Goal: Task Accomplishment & Management: Use online tool/utility

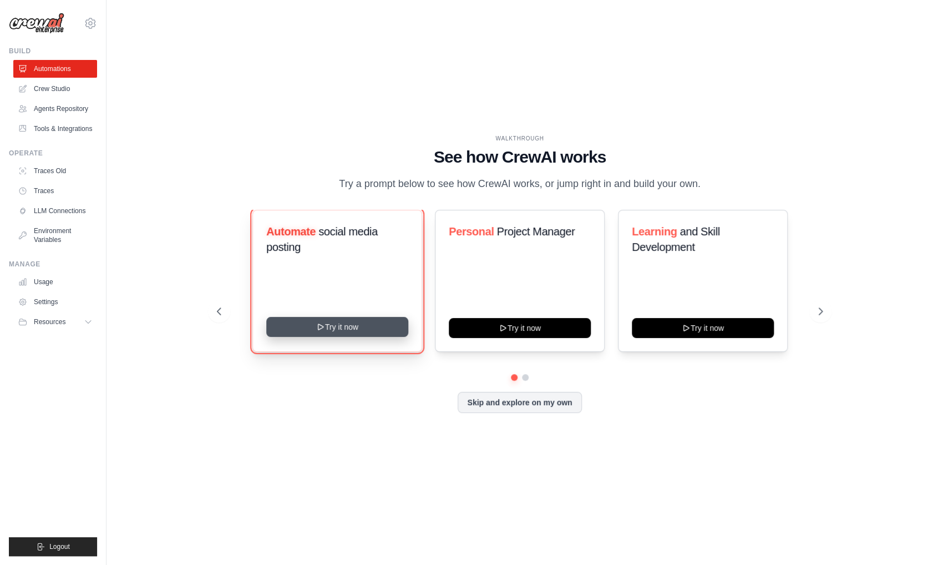
click at [329, 325] on button "Try it now" at bounding box center [337, 327] width 142 height 20
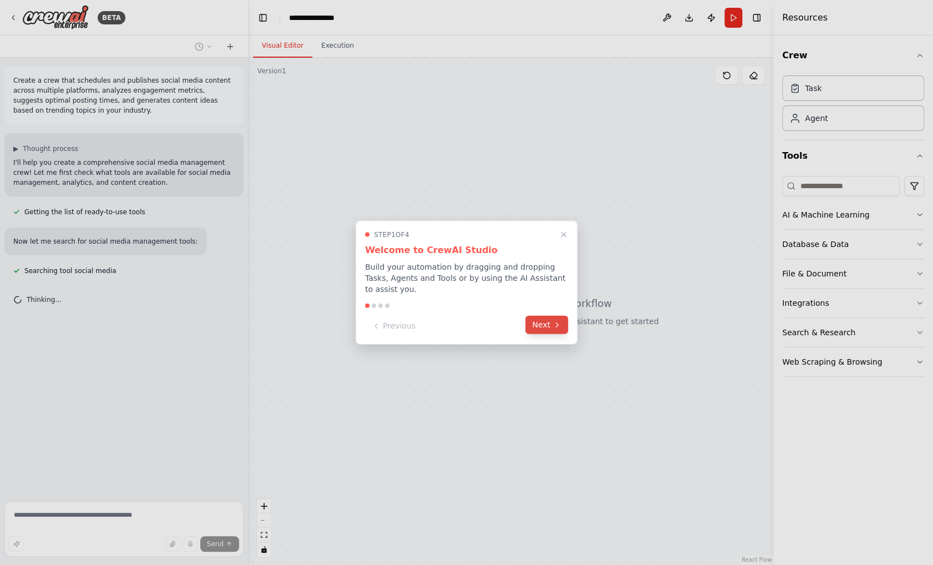
click at [553, 320] on icon at bounding box center [557, 324] width 9 height 9
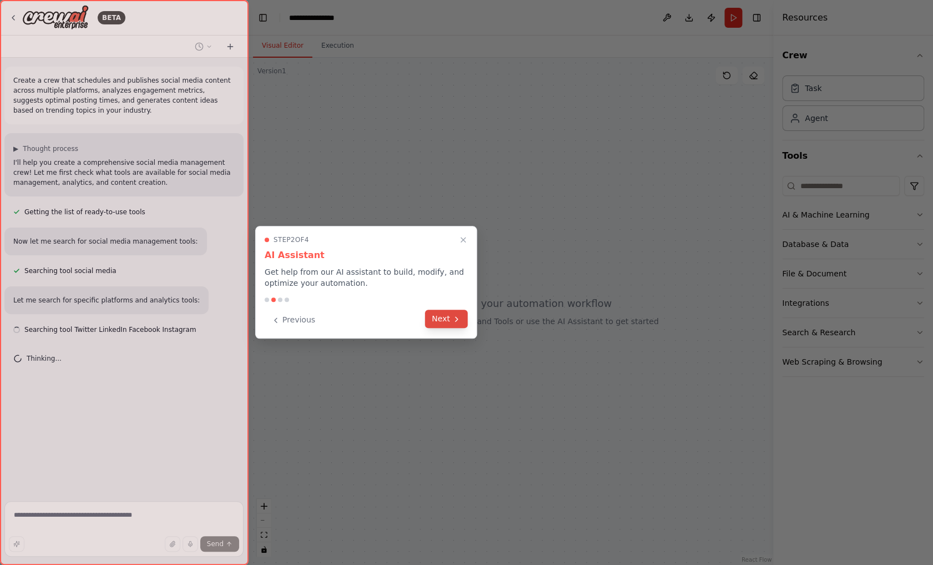
click at [454, 322] on icon at bounding box center [456, 319] width 9 height 9
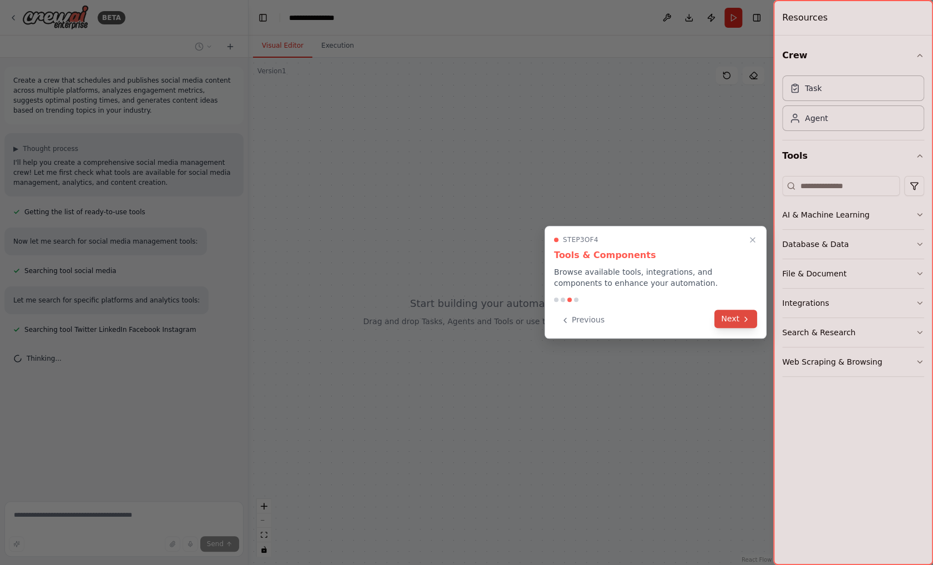
click at [740, 316] on button "Next" at bounding box center [736, 319] width 43 height 18
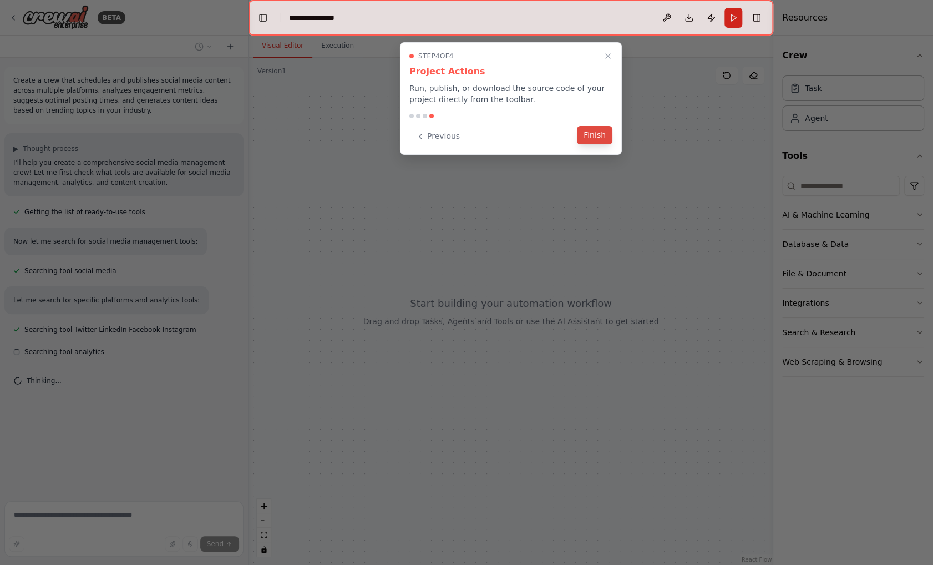
click at [593, 136] on button "Finish" at bounding box center [595, 135] width 36 height 18
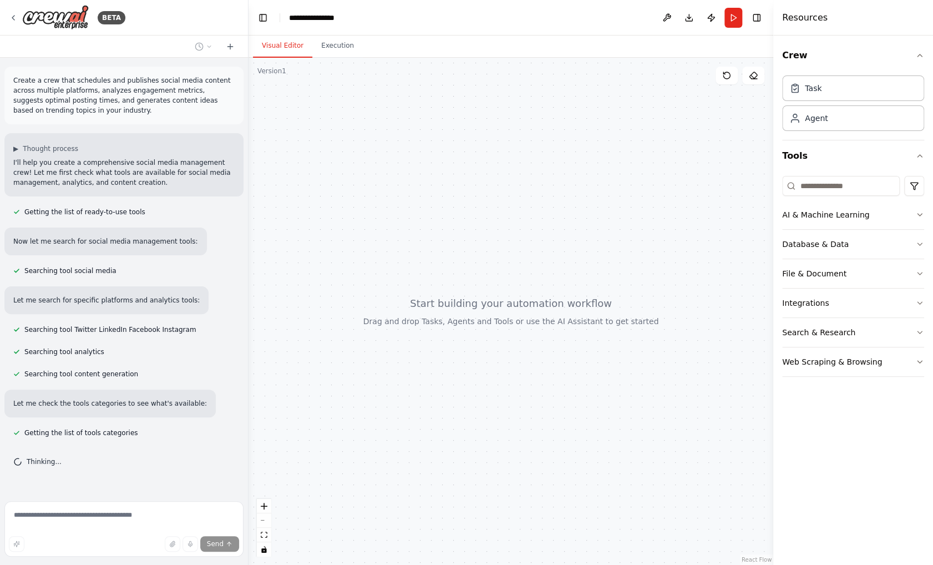
scroll to position [9, 0]
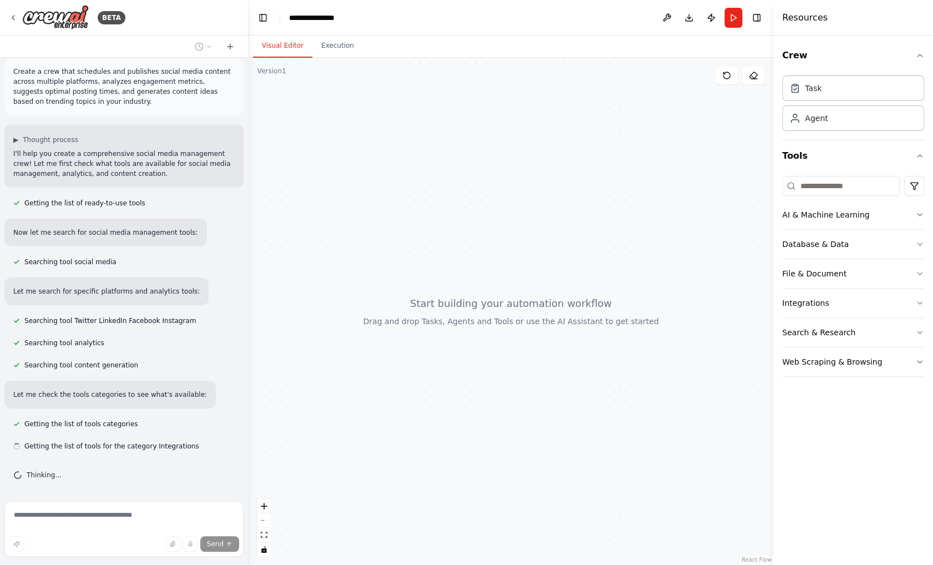
click at [495, 382] on div at bounding box center [511, 311] width 525 height 507
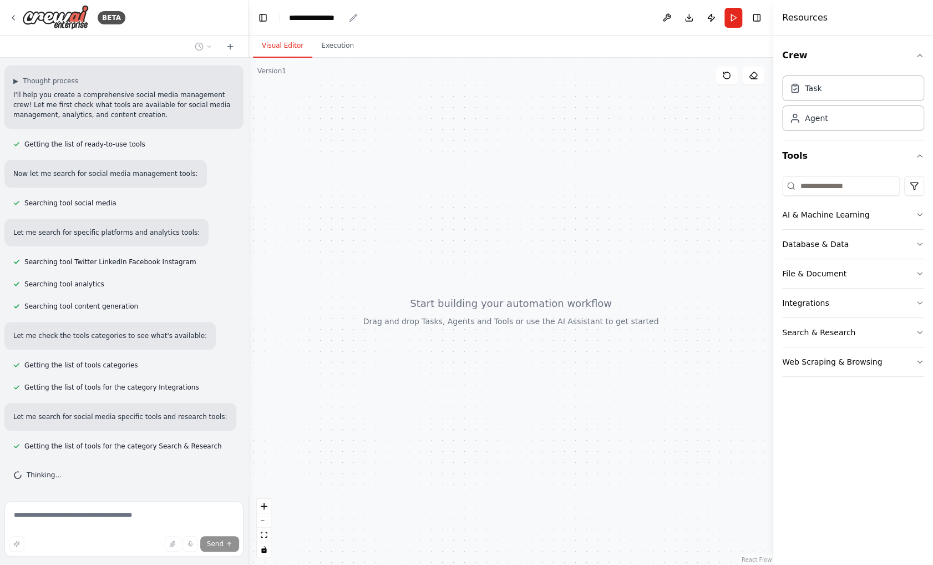
click at [341, 16] on div "**********" at bounding box center [316, 17] width 55 height 11
drag, startPoint x: 351, startPoint y: 16, endPoint x: 279, endPoint y: 16, distance: 71.6
click at [279, 16] on header "**********" at bounding box center [511, 18] width 525 height 36
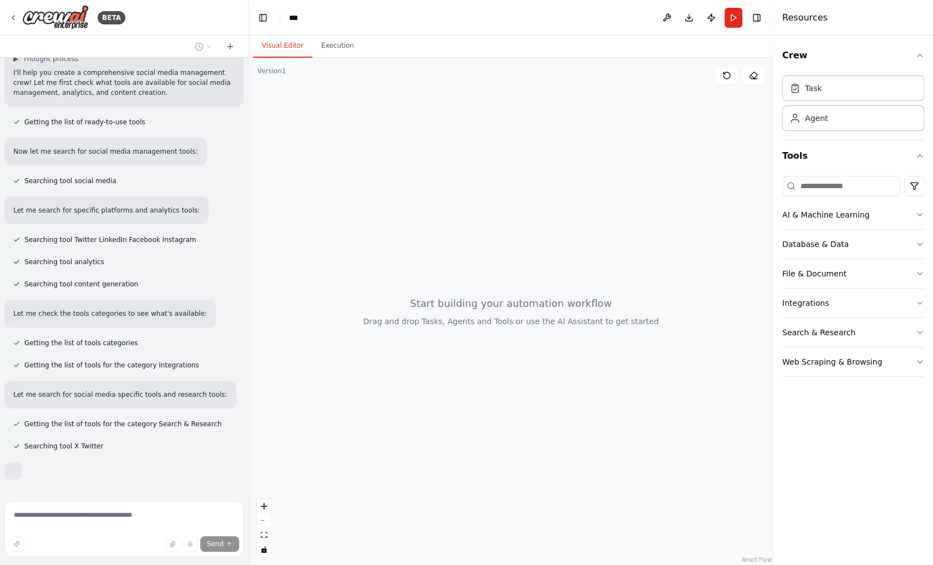
scroll to position [149, 0]
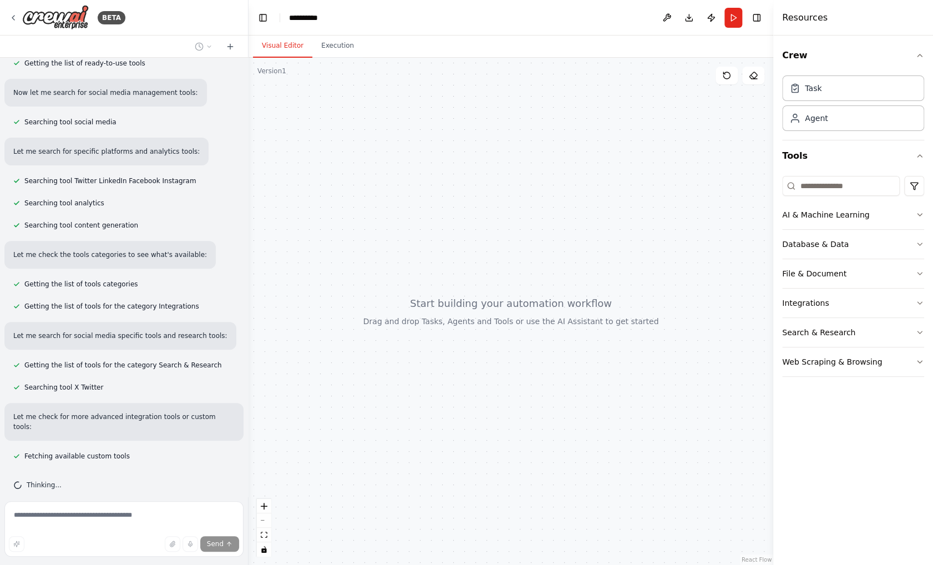
drag, startPoint x: 389, startPoint y: 168, endPoint x: 386, endPoint y: 180, distance: 12.7
click at [387, 178] on div at bounding box center [511, 311] width 525 height 507
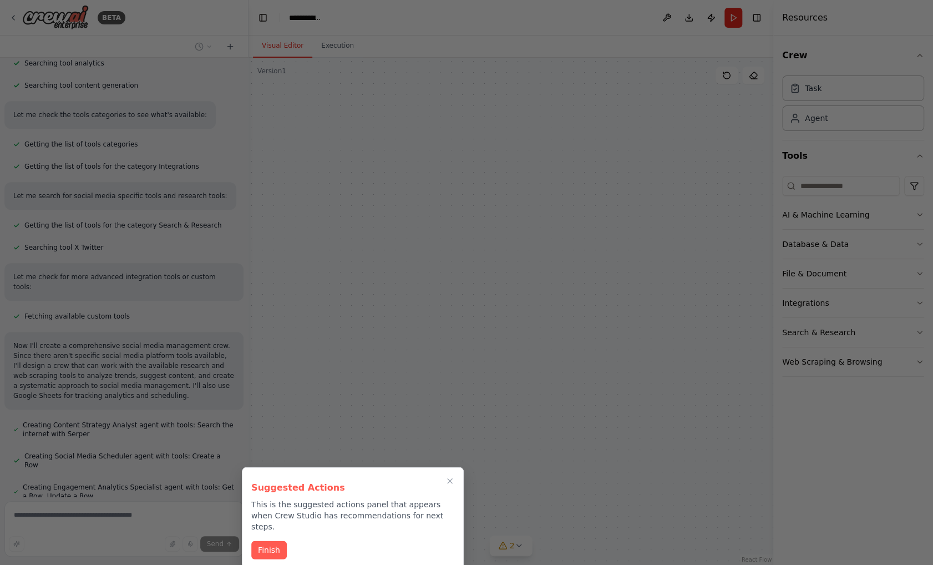
scroll to position [1066, 0]
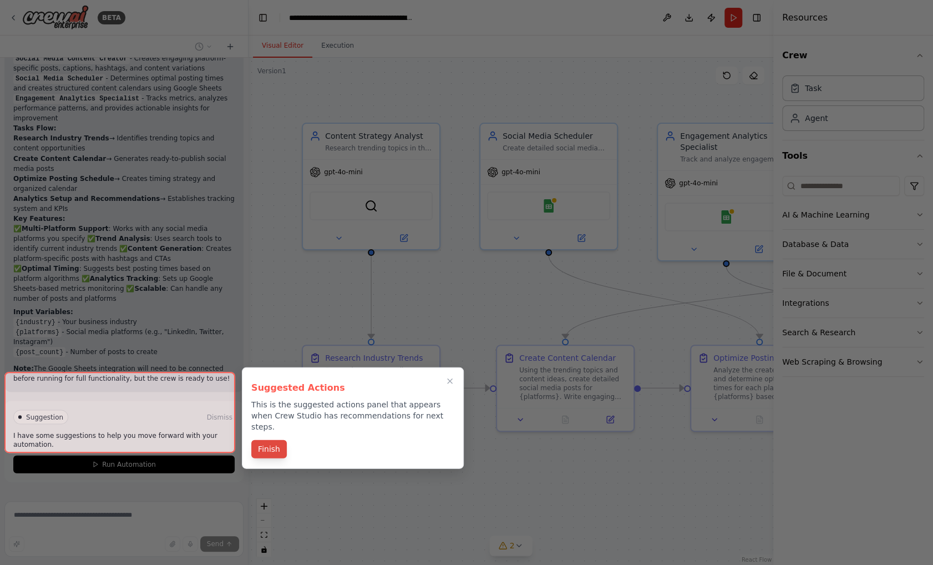
click at [281, 442] on button "Finish" at bounding box center [269, 449] width 36 height 18
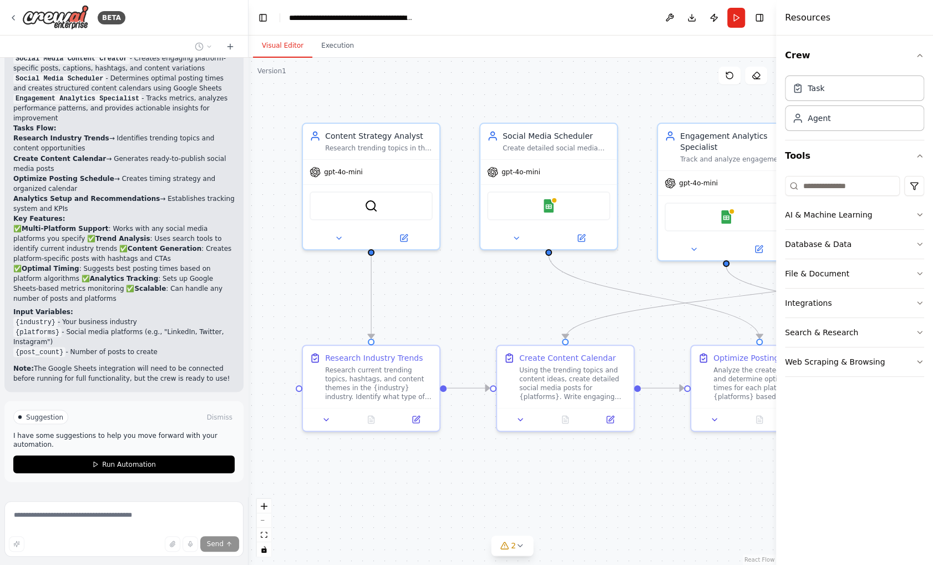
drag, startPoint x: 776, startPoint y: 258, endPoint x: 776, endPoint y: 295, distance: 37.2
click at [776, 295] on div at bounding box center [778, 282] width 4 height 565
click at [552, 206] on img at bounding box center [548, 203] width 13 height 13
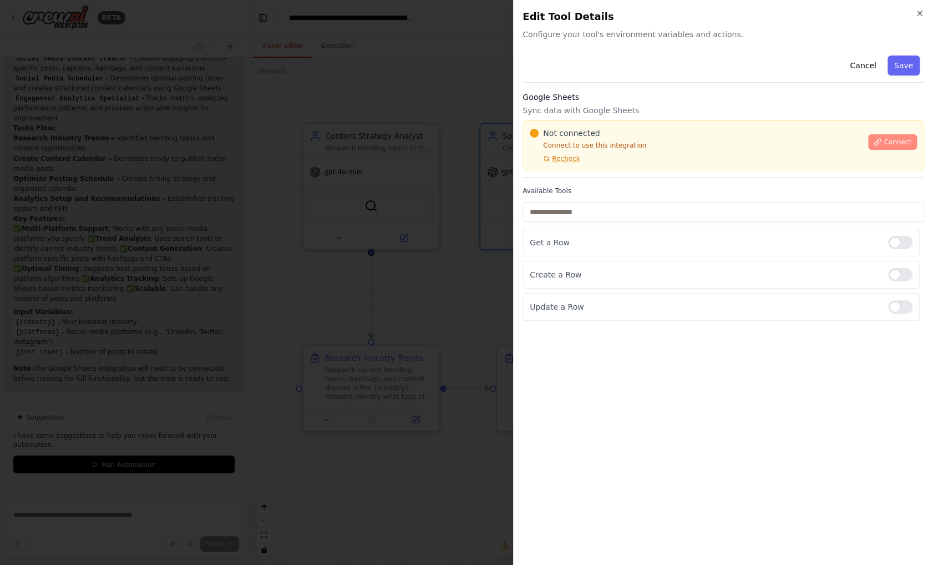
click at [894, 142] on span "Connect" at bounding box center [898, 142] width 28 height 9
click at [923, 16] on icon "button" at bounding box center [920, 13] width 9 height 9
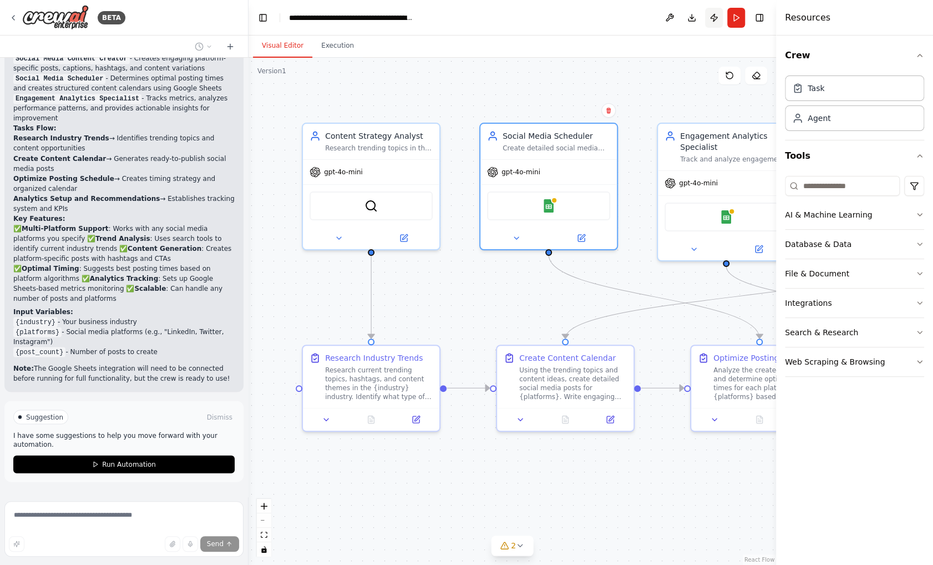
click at [714, 23] on button "Publish" at bounding box center [714, 18] width 18 height 20
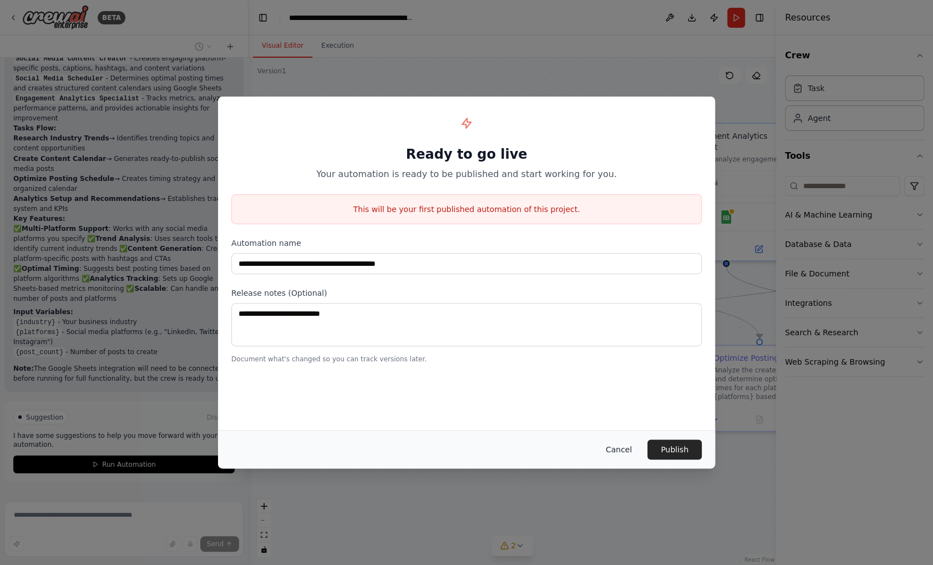
click at [622, 443] on button "Cancel" at bounding box center [619, 450] width 44 height 20
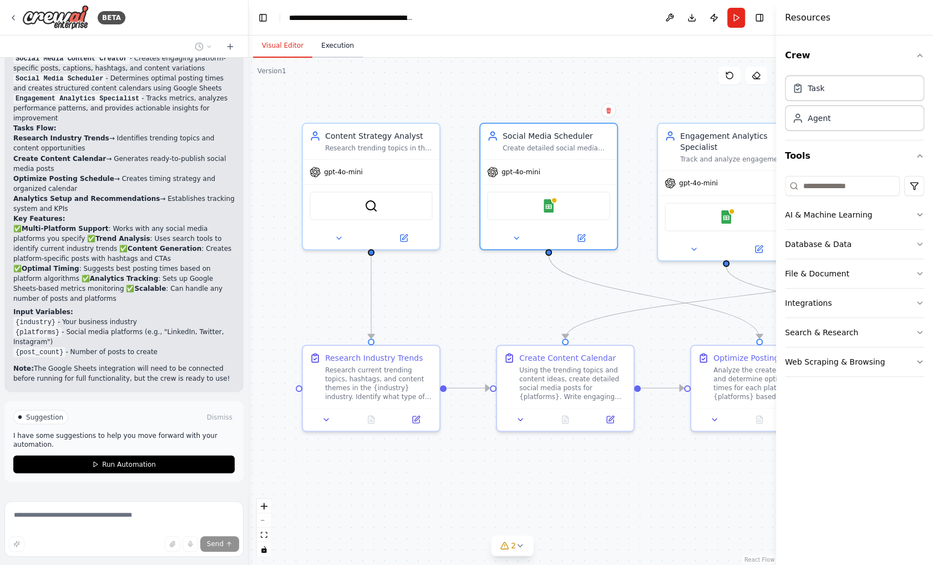
click at [332, 44] on button "Execution" at bounding box center [337, 45] width 51 height 23
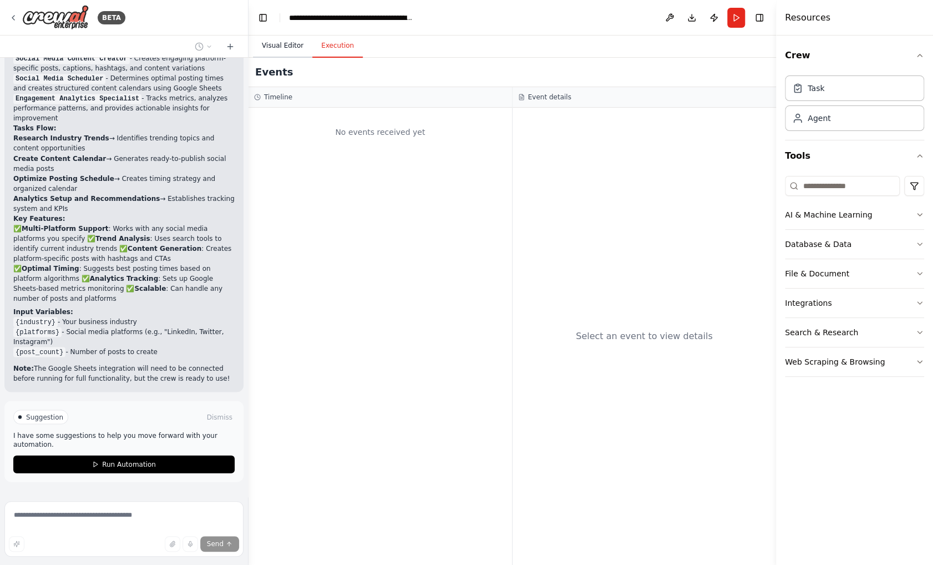
click at [297, 44] on button "Visual Editor" at bounding box center [282, 45] width 59 height 23
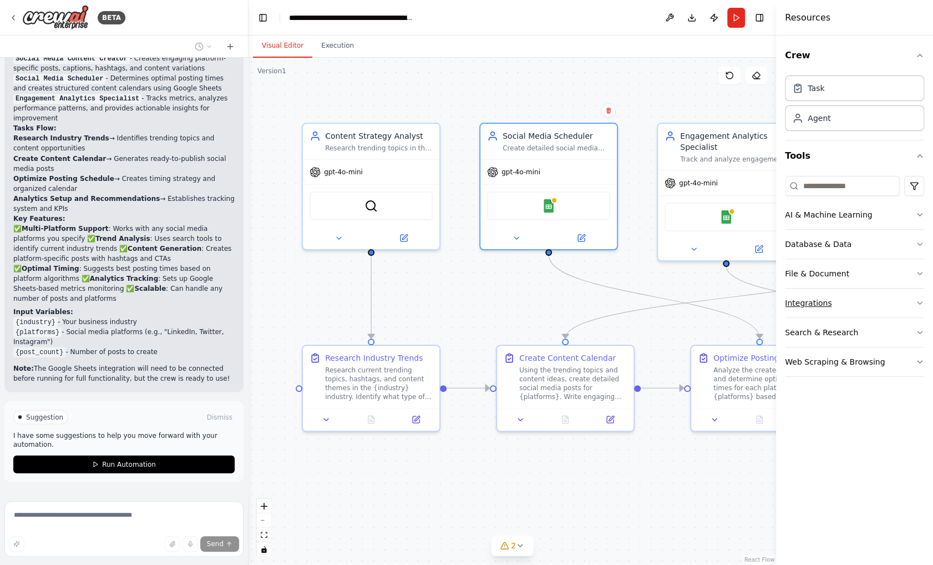
click at [847, 302] on button "Integrations" at bounding box center [854, 303] width 139 height 29
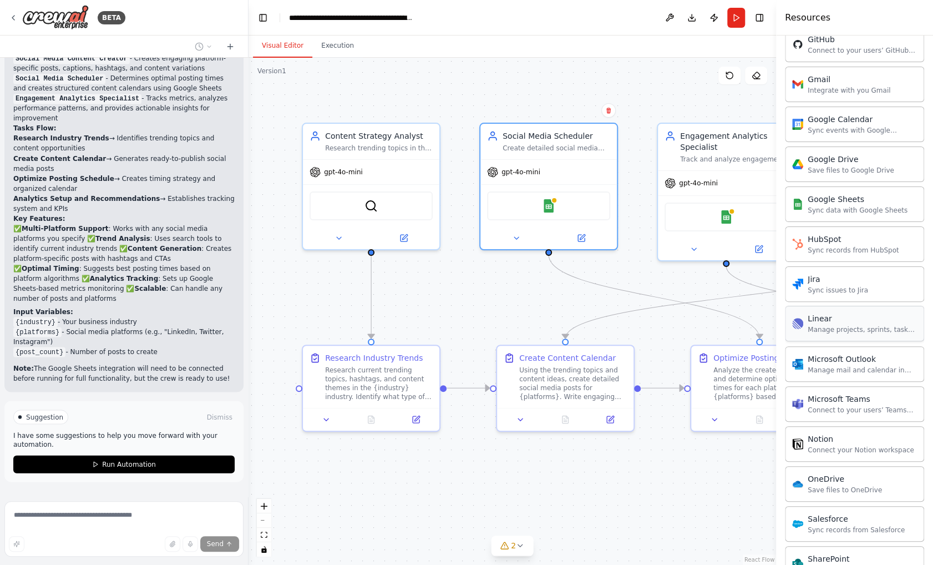
scroll to position [499, 0]
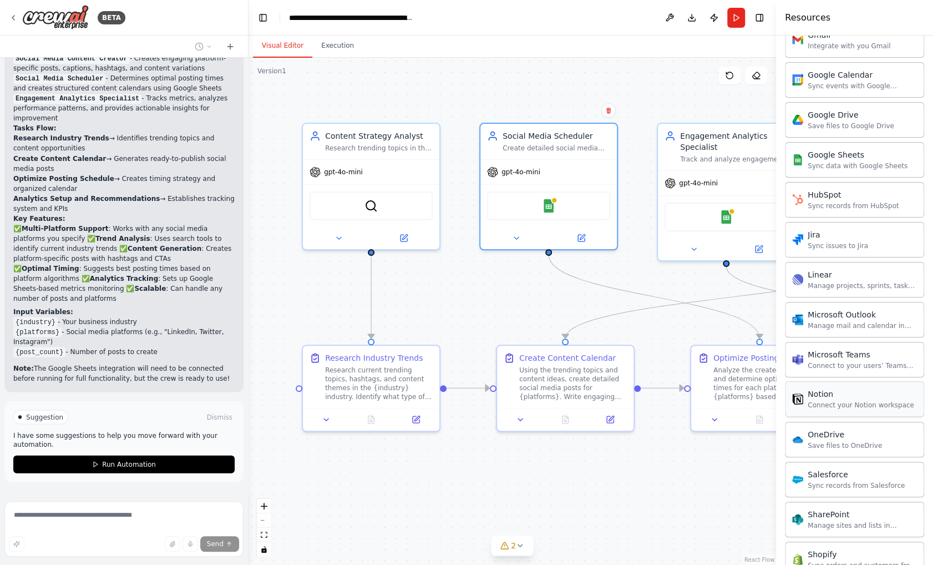
click at [877, 411] on div "Notion Connect your Notion workspace" at bounding box center [854, 399] width 139 height 36
click at [865, 170] on div "Google Sheets Sync data with Google Sheets" at bounding box center [854, 160] width 139 height 36
click at [868, 161] on div "Sync data with Google Sheets" at bounding box center [858, 165] width 100 height 9
click at [684, 83] on div ".deletable-edge-delete-btn { width: 20px; height: 20px; border: 0px solid #ffff…" at bounding box center [513, 311] width 528 height 507
click at [759, 18] on button "Toggle Right Sidebar" at bounding box center [760, 18] width 16 height 16
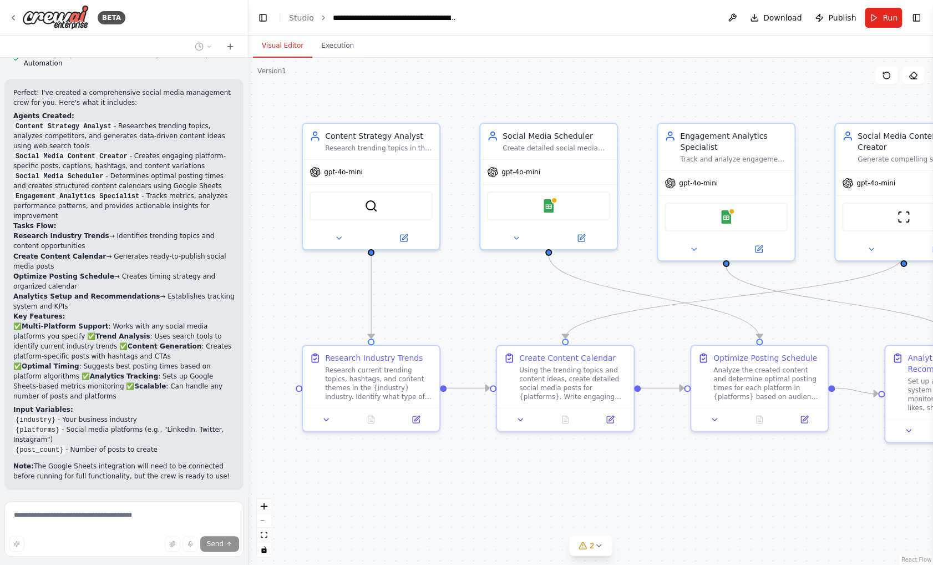
scroll to position [788, 0]
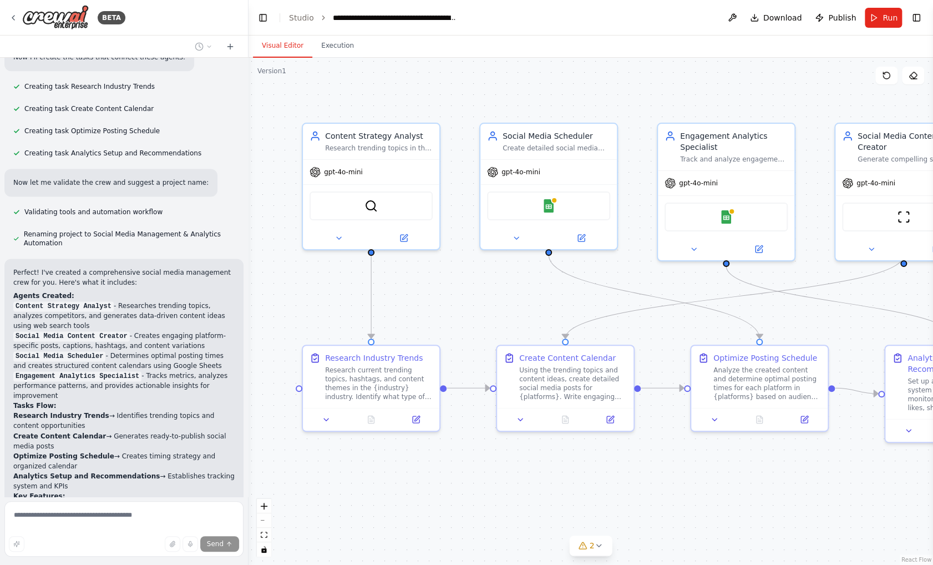
click at [204, 54] on div at bounding box center [124, 47] width 248 height 22
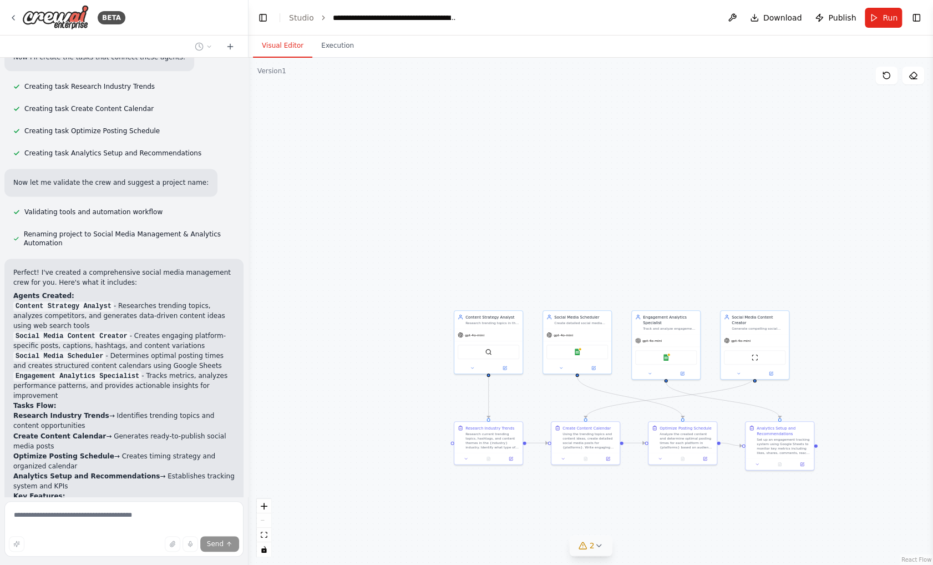
click at [589, 547] on div "2" at bounding box center [587, 545] width 16 height 11
click at [704, 504] on button at bounding box center [713, 502] width 19 height 13
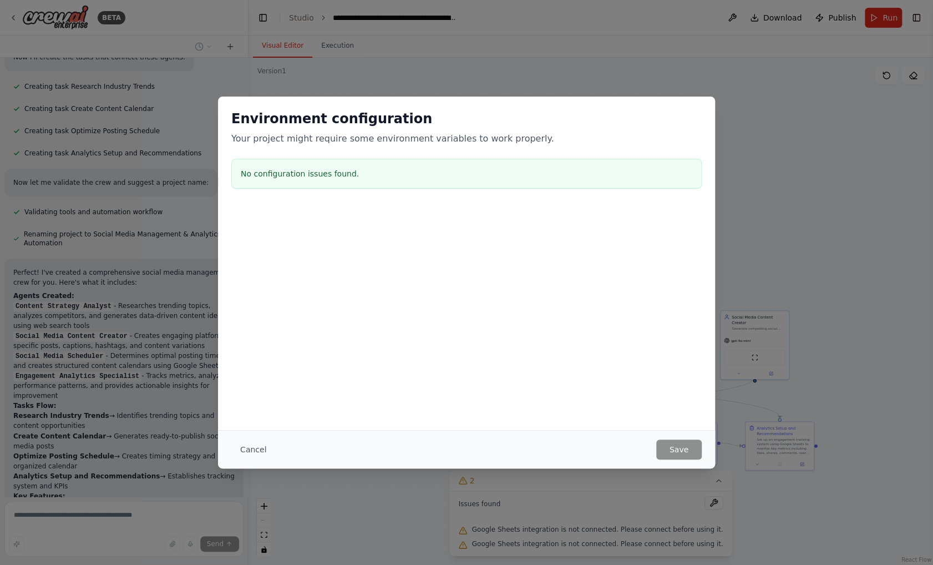
click at [354, 178] on h3 "No configuration issues found." at bounding box center [467, 173] width 452 height 11
click at [690, 62] on div "Environment configuration Your project might require some environment variables…" at bounding box center [466, 282] width 933 height 565
click at [252, 447] on button "Cancel" at bounding box center [253, 450] width 44 height 20
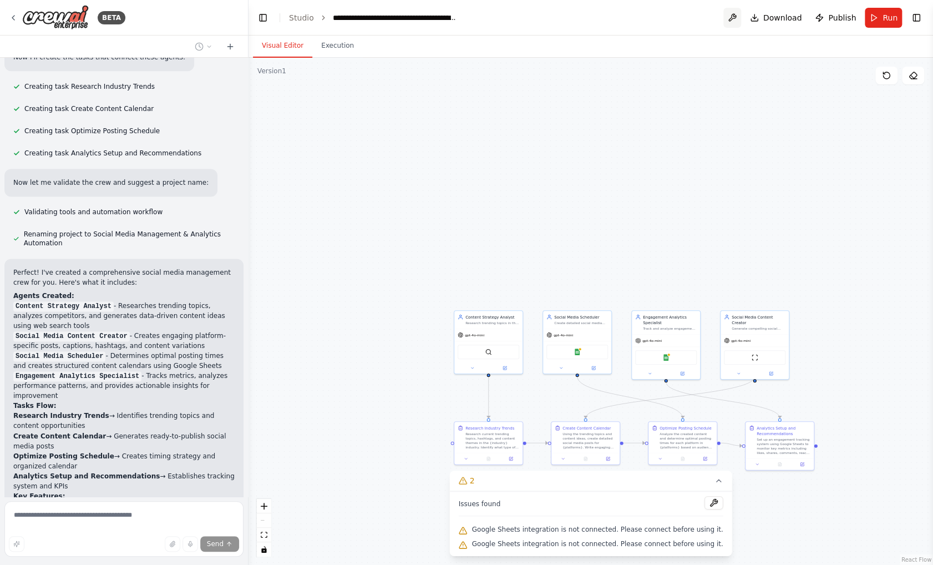
click at [735, 24] on button at bounding box center [733, 18] width 18 height 20
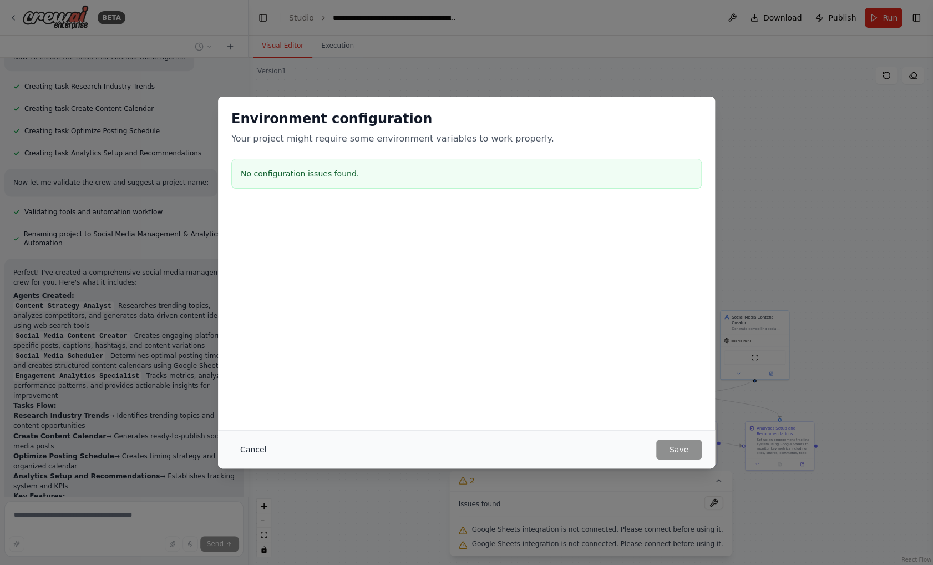
click at [256, 449] on button "Cancel" at bounding box center [253, 450] width 44 height 20
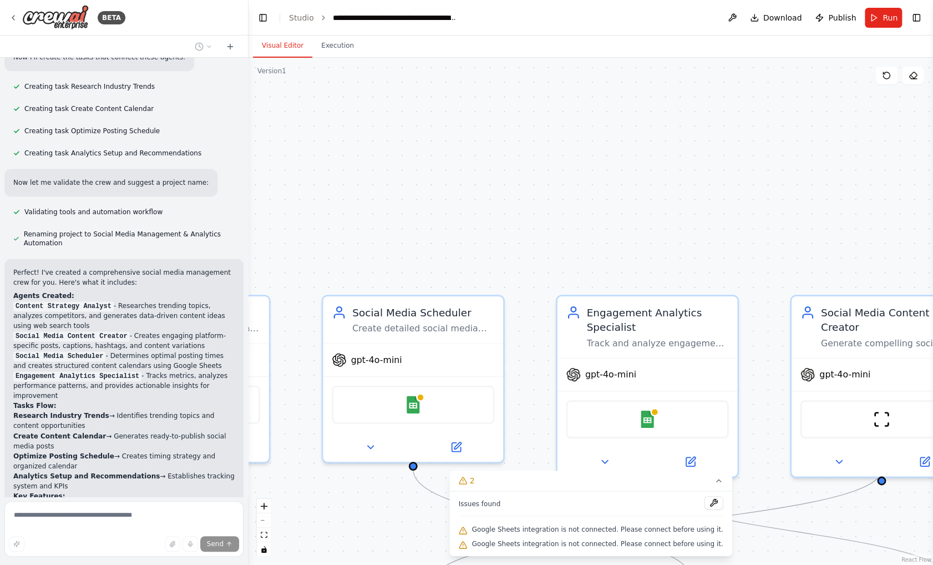
click at [653, 208] on div ".deletable-edge-delete-btn { width: 20px; height: 20px; border: 0px solid #ffff…" at bounding box center [591, 311] width 685 height 507
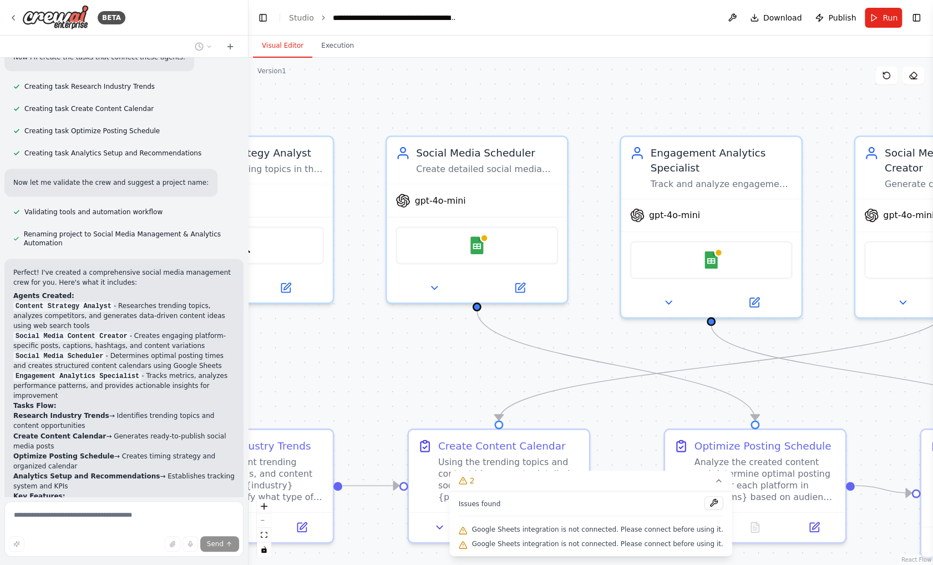
drag, startPoint x: 641, startPoint y: 223, endPoint x: 704, endPoint y: 58, distance: 176.4
click at [706, 55] on div "Visual Editor Execution Version 1 Show Tools Hide Agents .deletable-edge-delete…" at bounding box center [591, 300] width 685 height 529
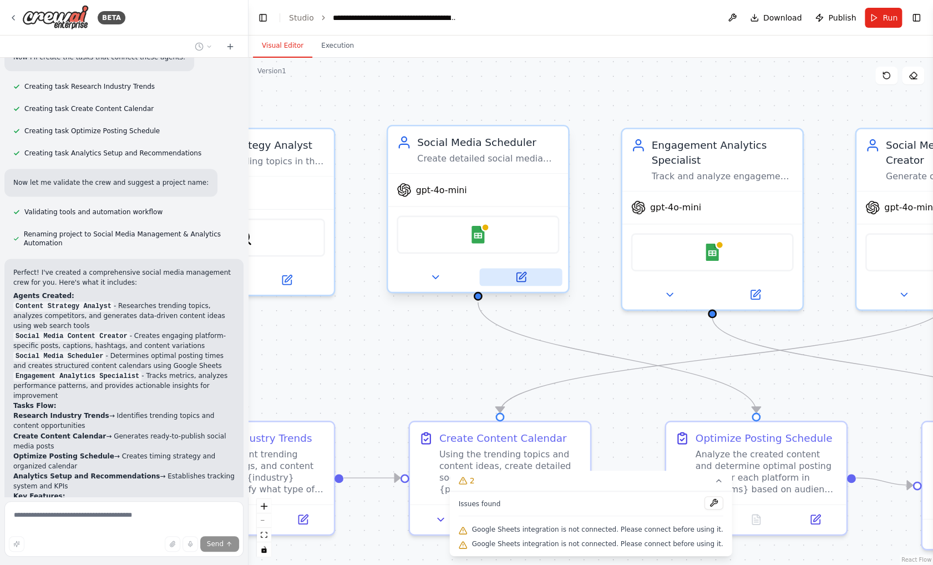
click at [521, 280] on icon at bounding box center [521, 276] width 9 height 9
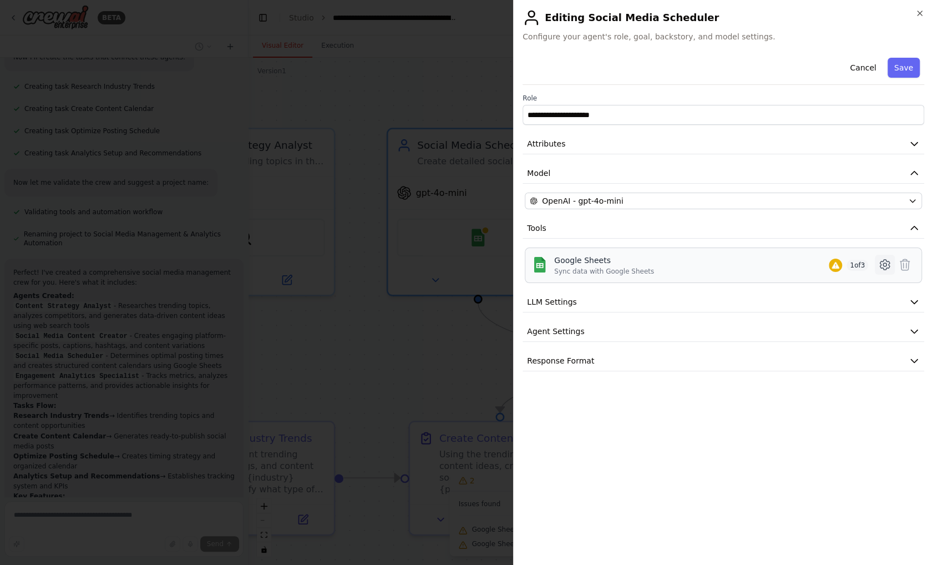
click at [883, 267] on icon at bounding box center [884, 265] width 9 height 10
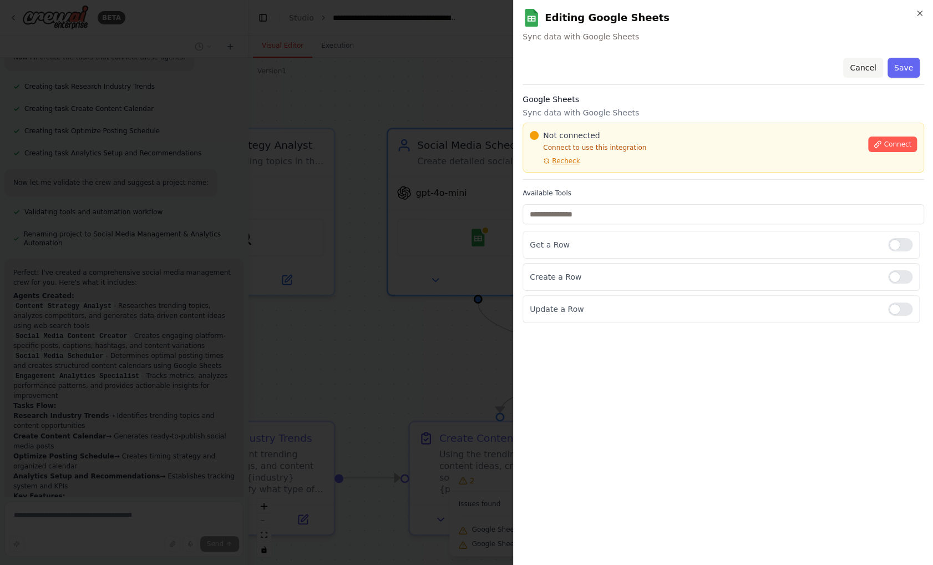
click at [867, 74] on button "Cancel" at bounding box center [863, 68] width 39 height 20
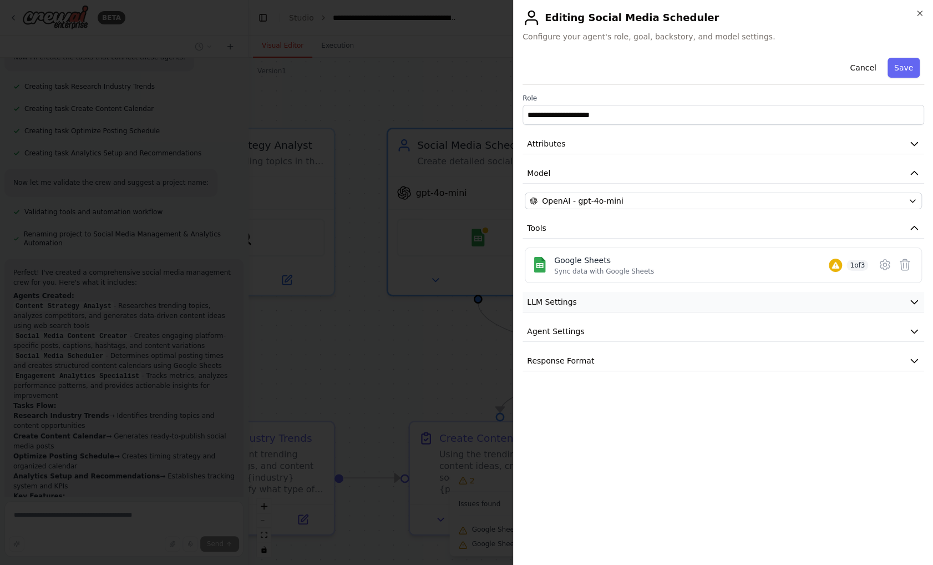
click at [916, 302] on icon "button" at bounding box center [914, 301] width 11 height 11
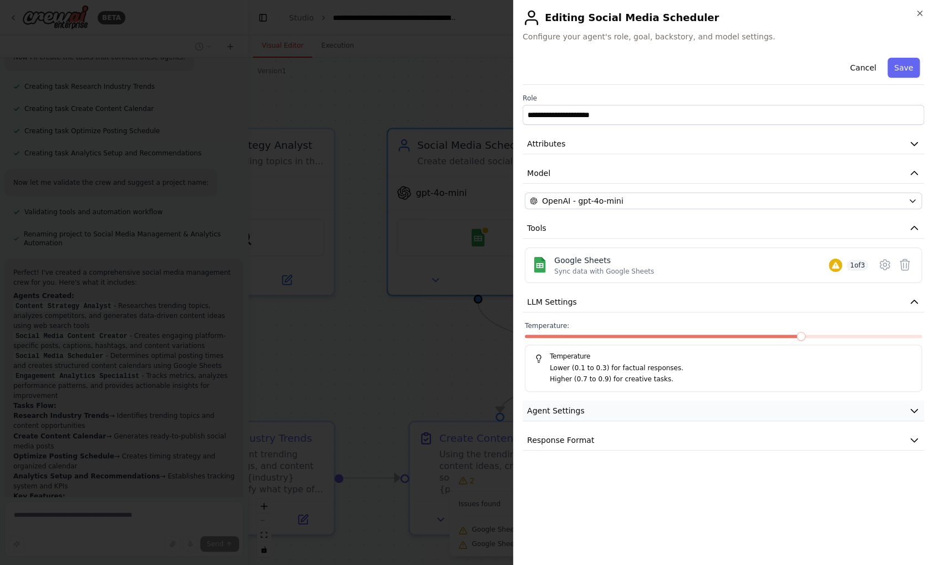
click at [914, 401] on button "Agent Settings" at bounding box center [724, 411] width 402 height 21
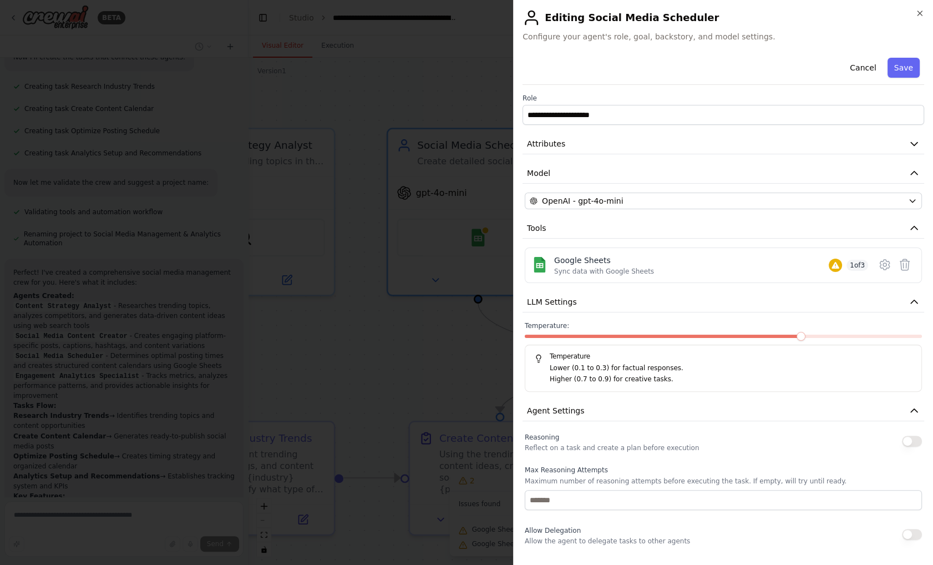
scroll to position [200, 0]
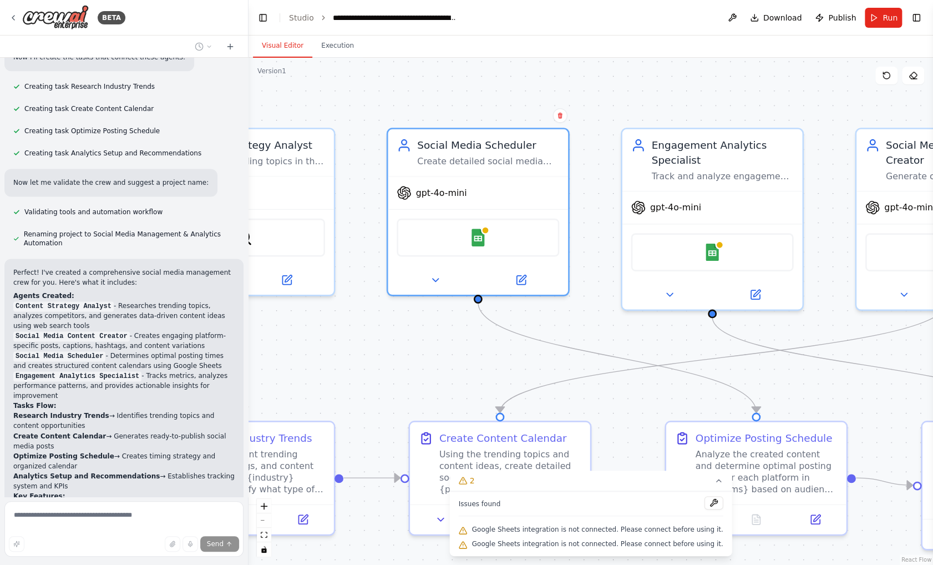
click at [252, 18] on header "**********" at bounding box center [591, 18] width 685 height 36
click at [262, 17] on button "Toggle Left Sidebar" at bounding box center [263, 18] width 16 height 16
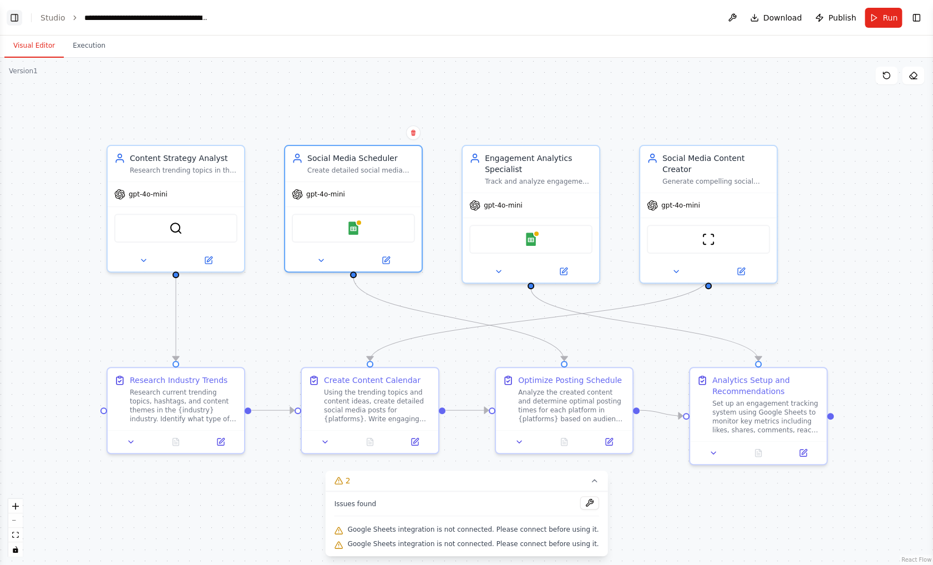
click at [16, 14] on button "Toggle Left Sidebar" at bounding box center [15, 18] width 16 height 16
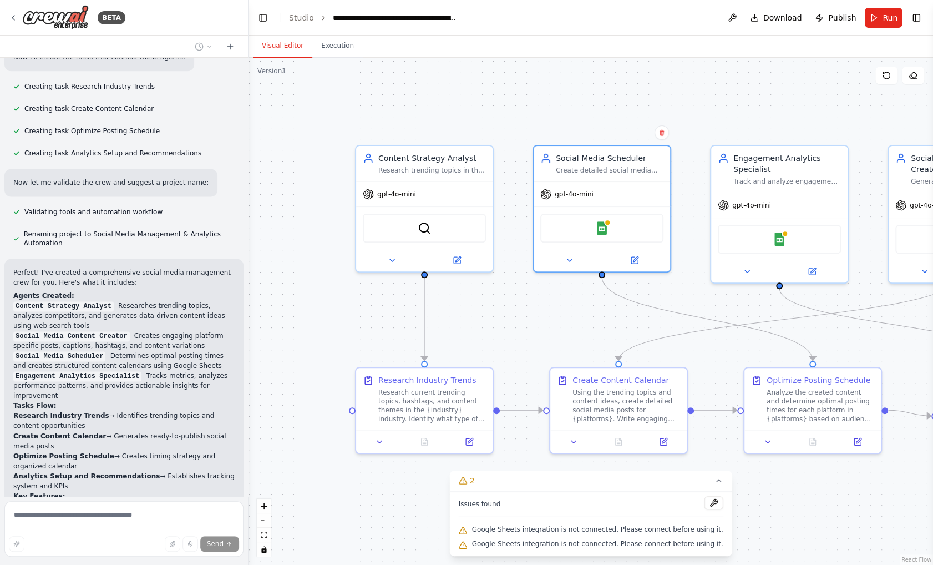
click at [145, 536] on div "Send" at bounding box center [123, 530] width 239 height 59
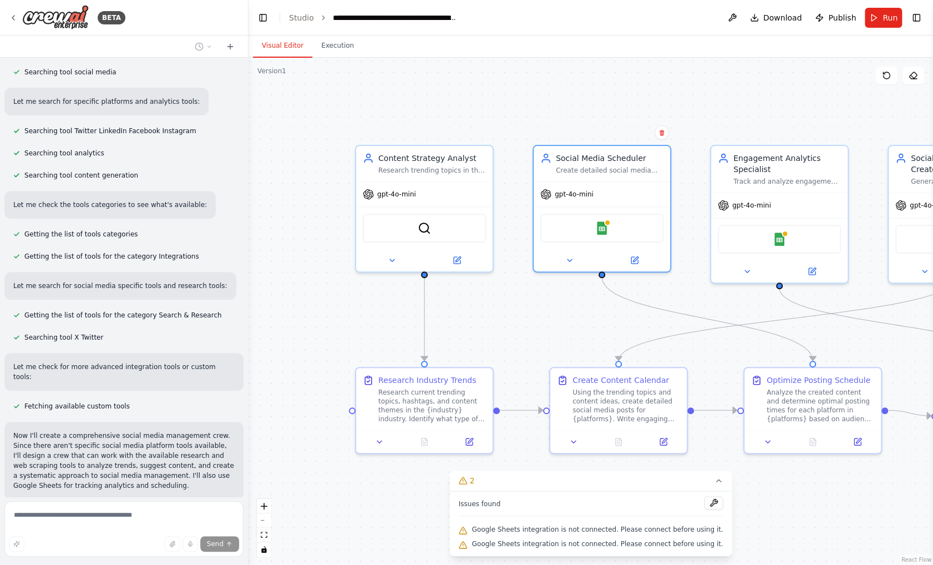
scroll to position [0, 0]
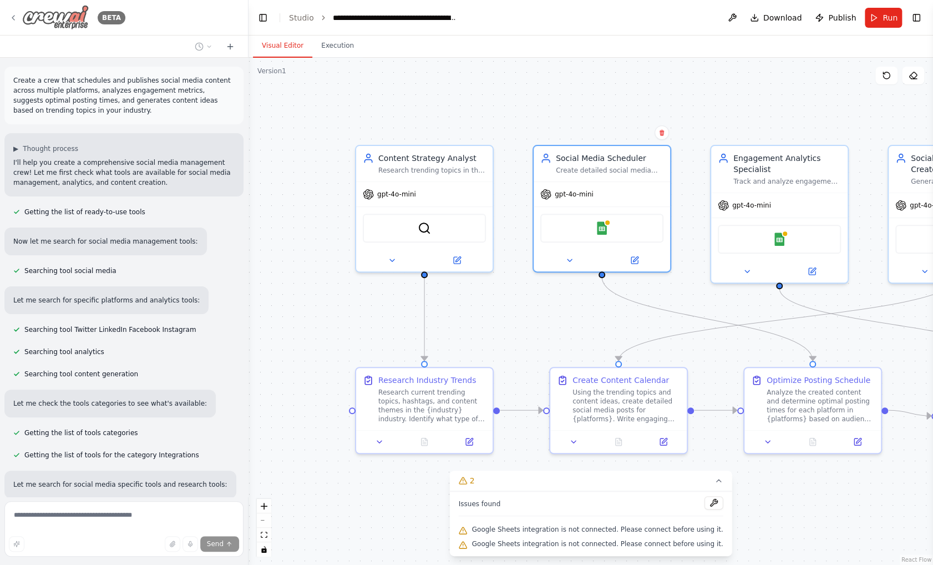
click at [11, 8] on div "BETA" at bounding box center [67, 17] width 117 height 25
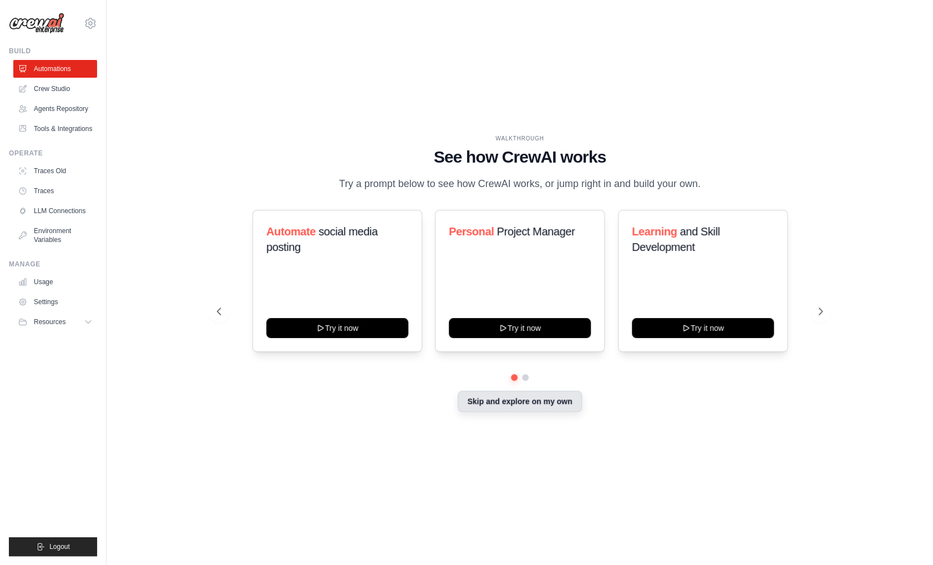
click at [566, 405] on button "Skip and explore on my own" at bounding box center [520, 401] width 124 height 21
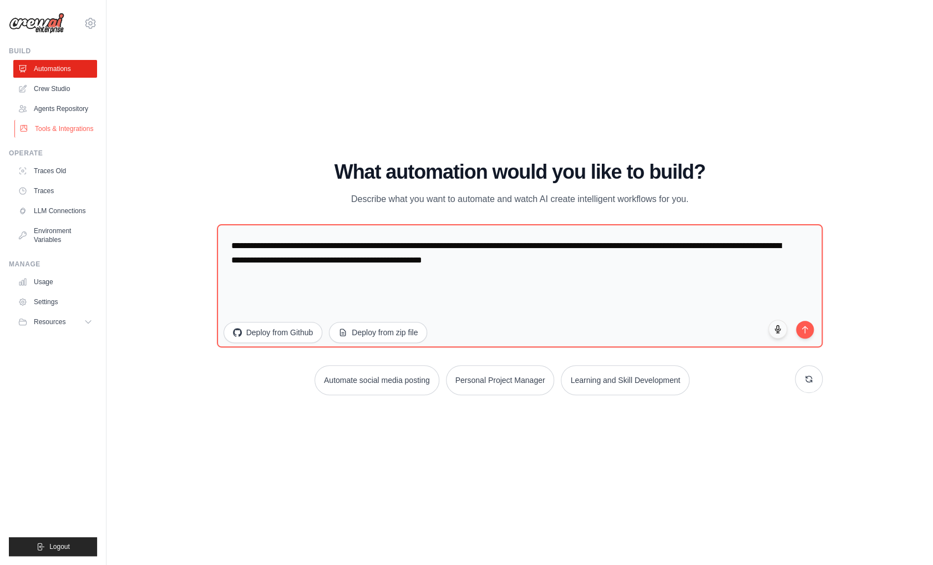
click at [82, 129] on link "Tools & Integrations" at bounding box center [56, 129] width 84 height 18
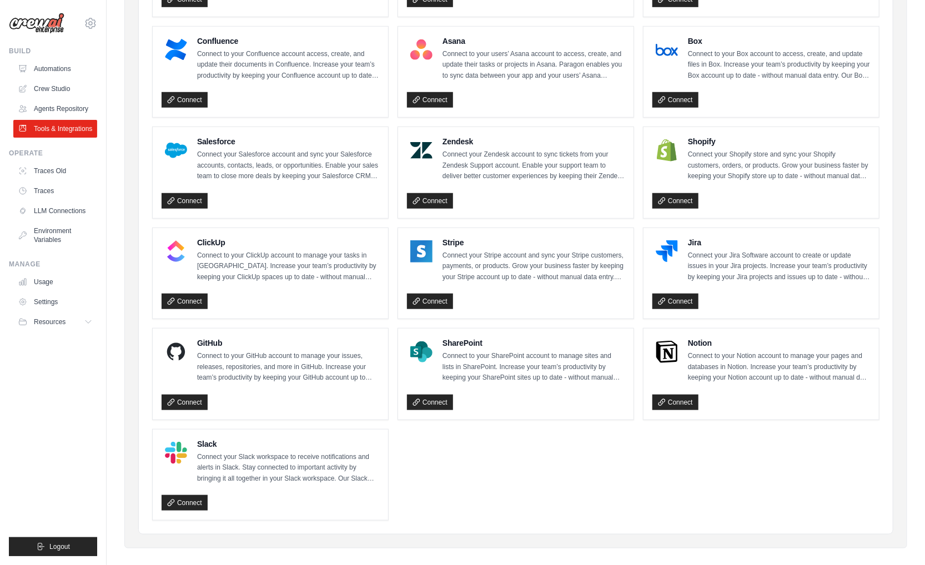
scroll to position [430, 0]
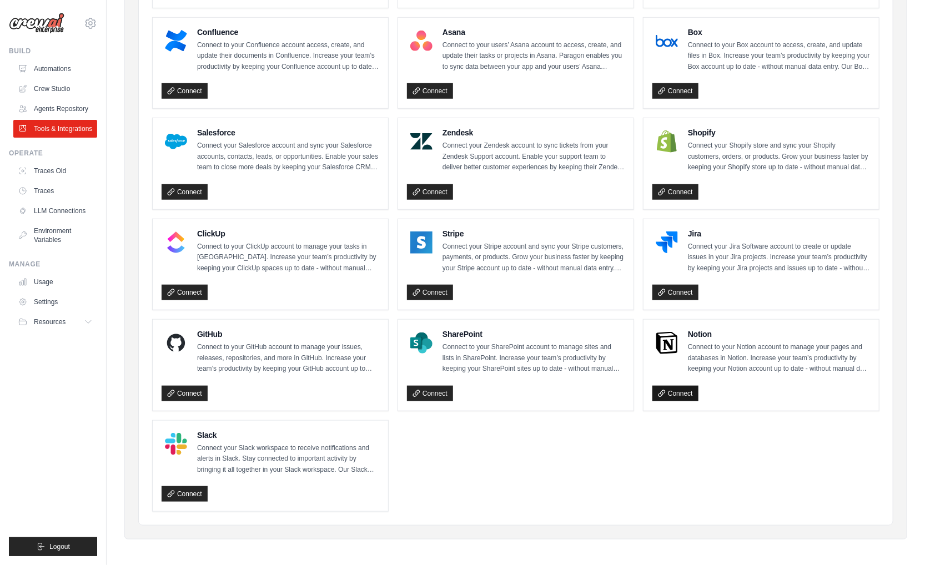
click at [676, 395] on link "Connect" at bounding box center [675, 394] width 46 height 16
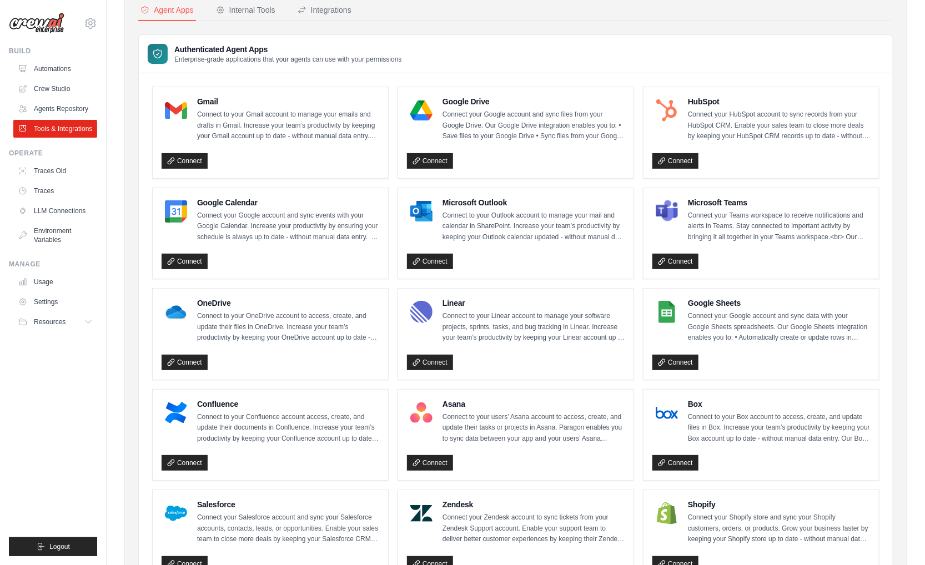
scroll to position [277, 0]
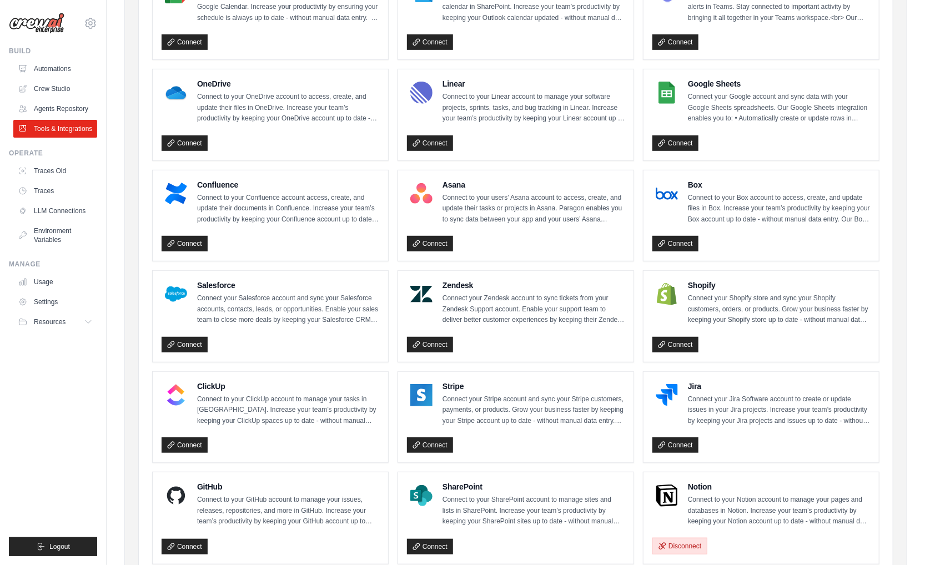
click at [670, 538] on button "Disconnect" at bounding box center [679, 546] width 55 height 17
click at [676, 540] on link "Connect" at bounding box center [675, 546] width 46 height 16
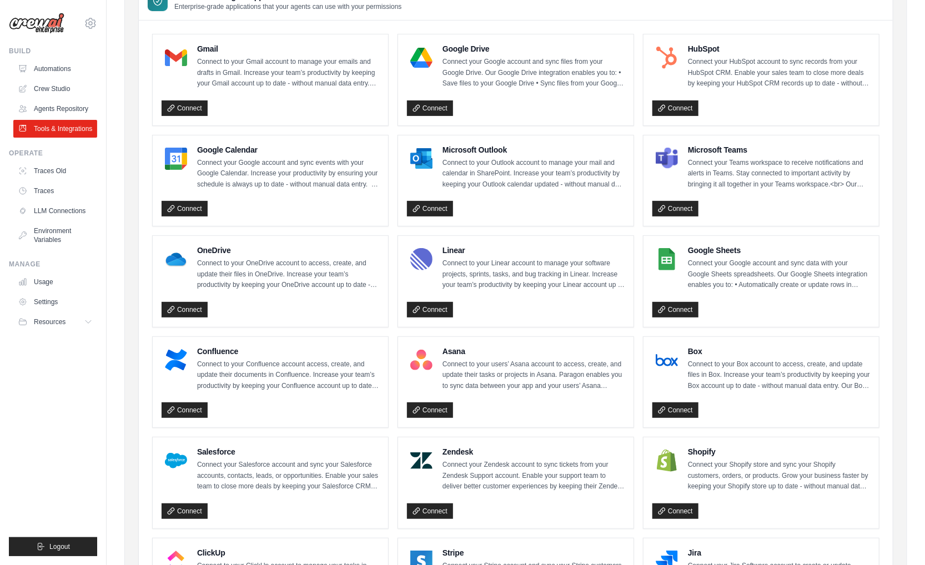
scroll to position [431, 0]
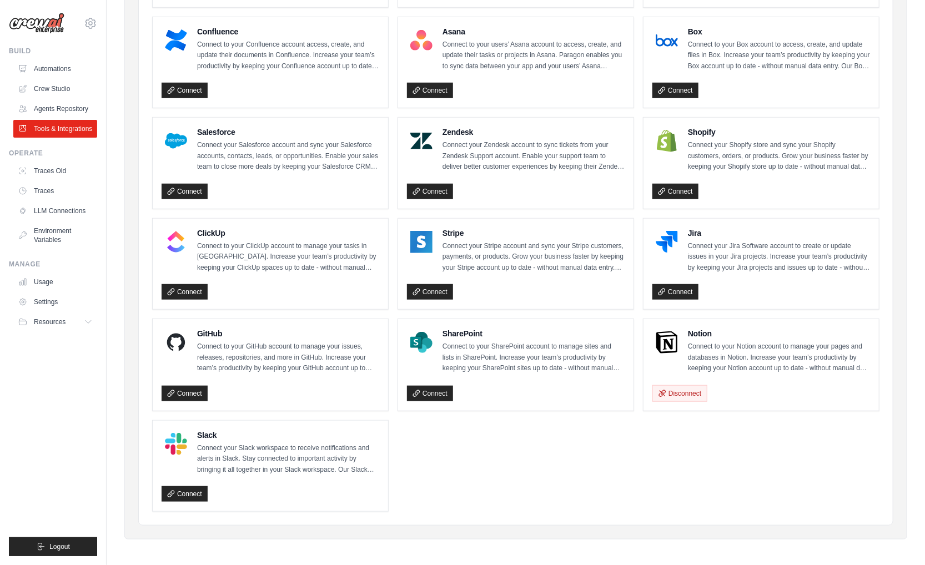
drag, startPoint x: 508, startPoint y: 449, endPoint x: 519, endPoint y: 445, distance: 11.8
click at [519, 445] on ul "Gmail Connect to your Gmail account to manage your emails and drafts in Gmail. …" at bounding box center [515, 112] width 727 height 797
drag, startPoint x: 520, startPoint y: 445, endPoint x: 768, endPoint y: 453, distance: 248.2
click at [768, 453] on ul "Gmail Connect to your Gmail account to manage your emails and drafts in Gmail. …" at bounding box center [515, 112] width 727 height 797
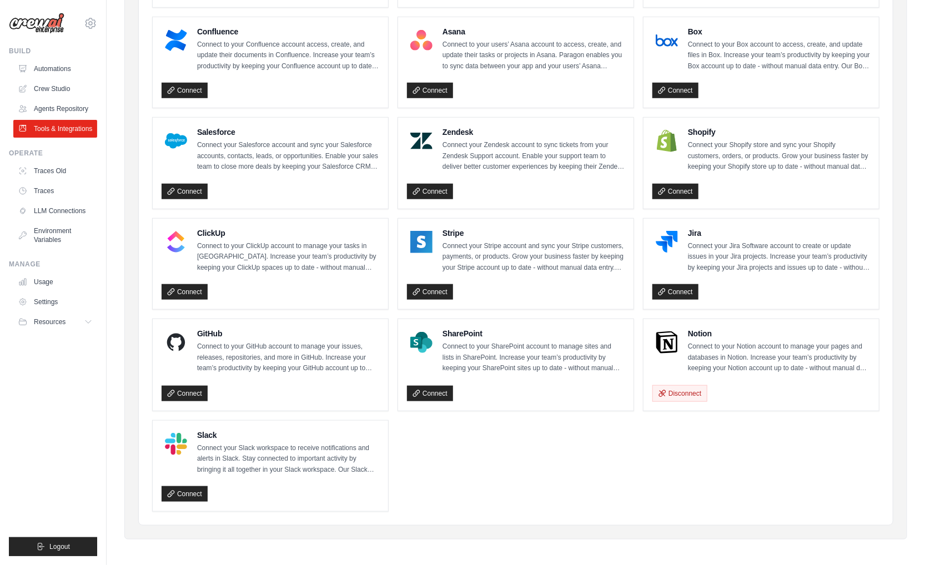
drag, startPoint x: 526, startPoint y: 462, endPoint x: 509, endPoint y: 432, distance: 34.6
click at [509, 432] on ul "Gmail Connect to your Gmail account to manage your emails and drafts in Gmail. …" at bounding box center [515, 112] width 727 height 797
drag, startPoint x: 501, startPoint y: 440, endPoint x: 513, endPoint y: 457, distance: 21.4
click at [513, 457] on ul "Gmail Connect to your Gmail account to manage your emails and drafts in Gmail. …" at bounding box center [515, 112] width 727 height 797
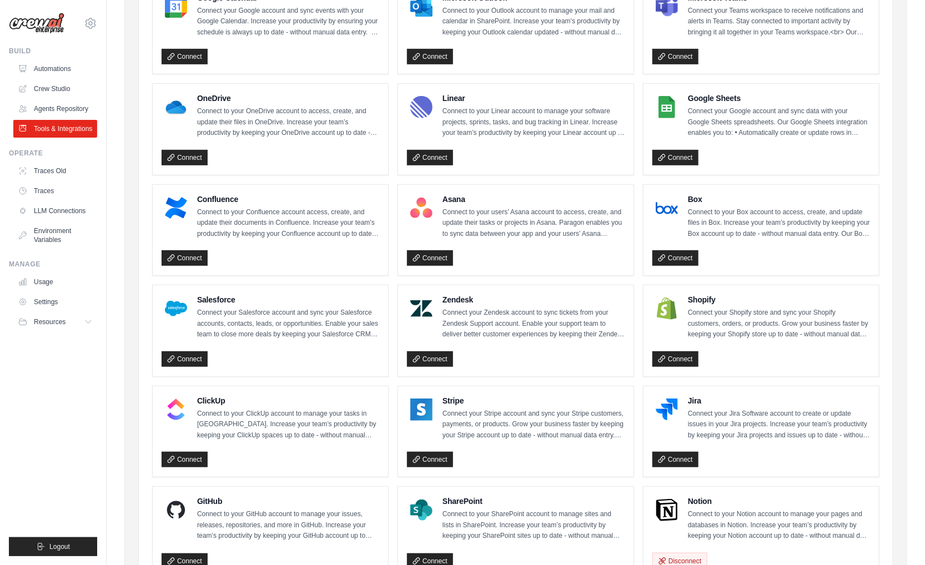
scroll to position [42, 0]
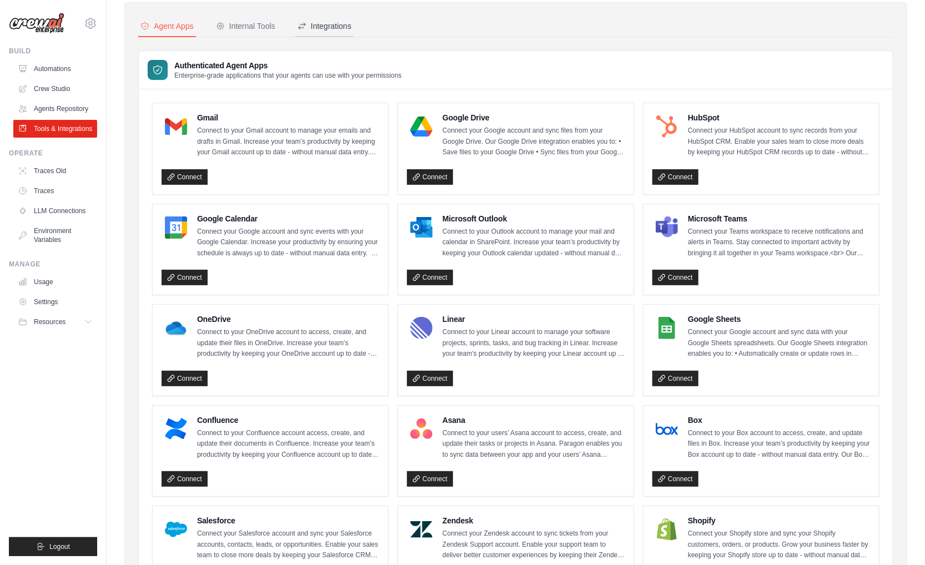
click at [317, 27] on div "Integrations" at bounding box center [324, 26] width 54 height 11
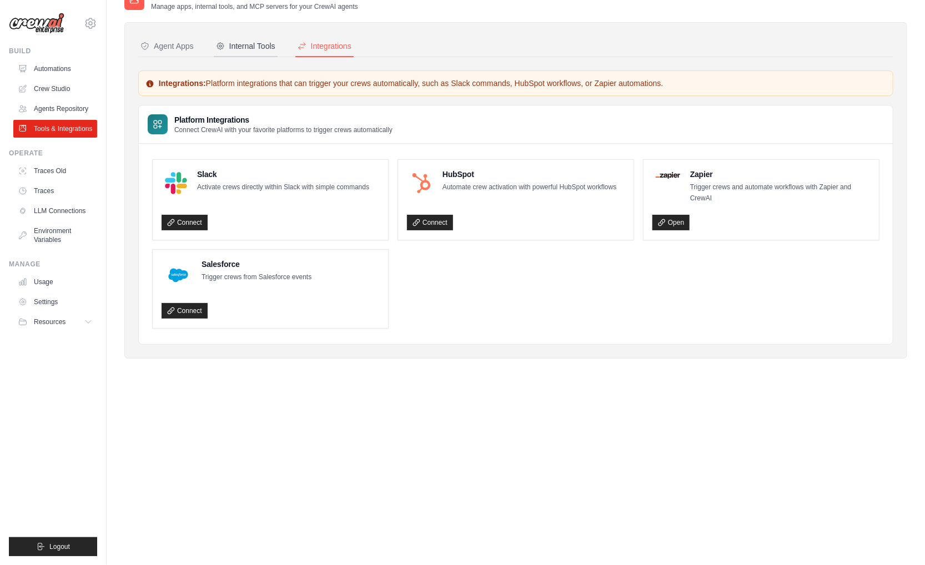
click at [250, 43] on div "Internal Tools" at bounding box center [245, 46] width 59 height 11
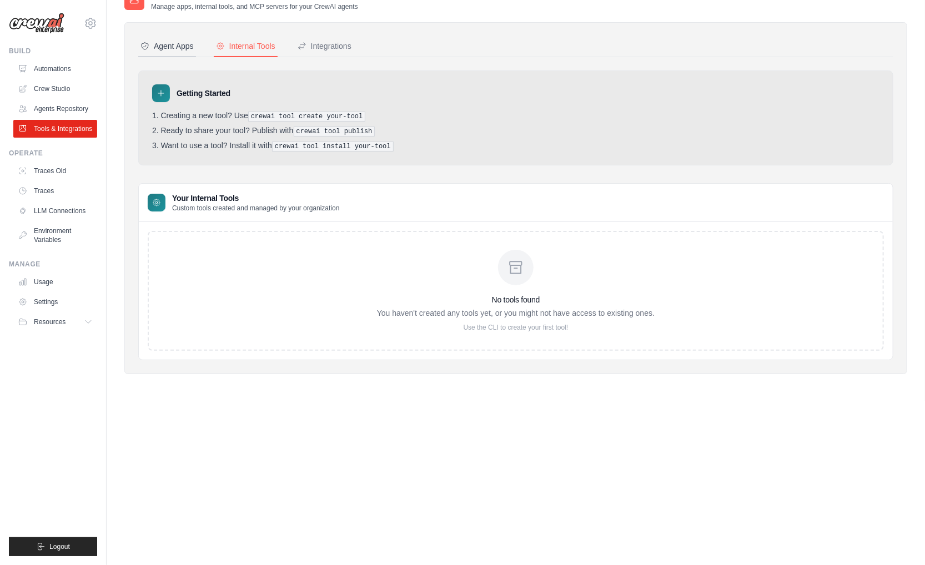
click at [181, 47] on div "Agent Apps" at bounding box center [166, 46] width 53 height 11
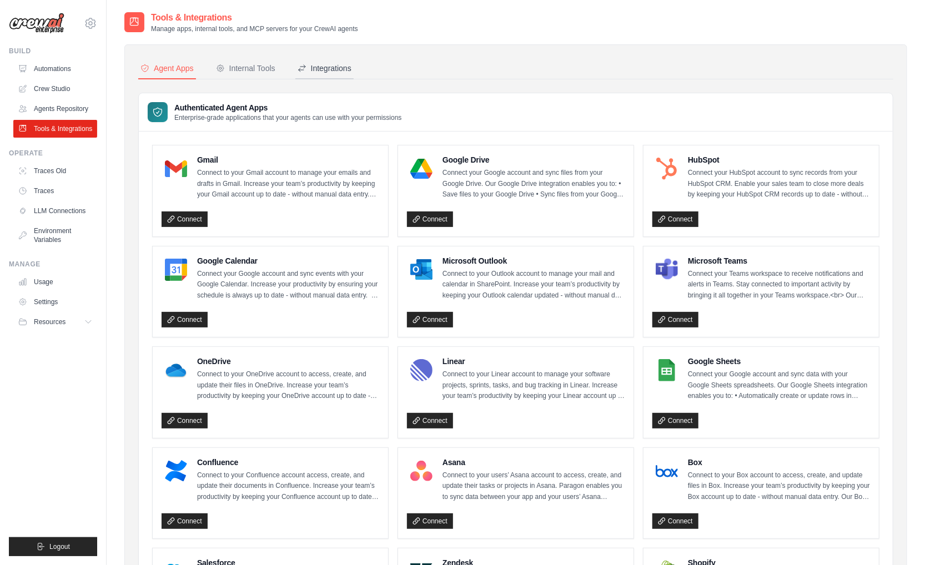
click at [341, 65] on div "Integrations" at bounding box center [324, 68] width 54 height 11
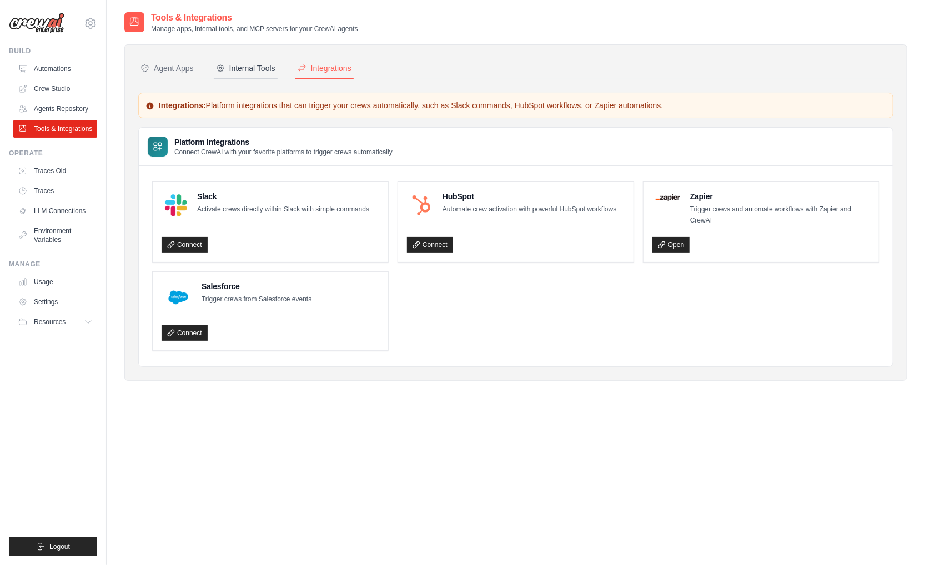
click at [235, 60] on button "Internal Tools" at bounding box center [246, 68] width 64 height 21
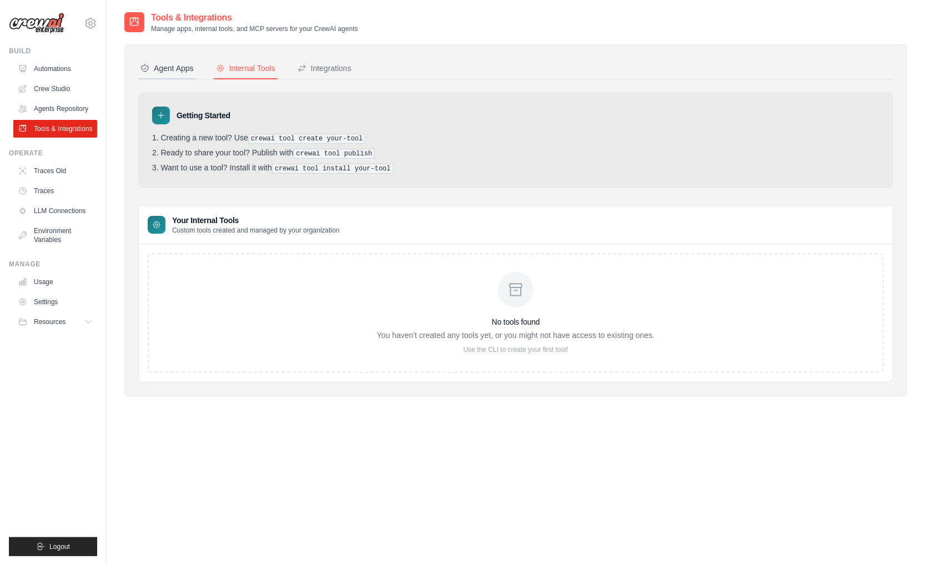
click at [142, 69] on icon at bounding box center [144, 68] width 9 height 9
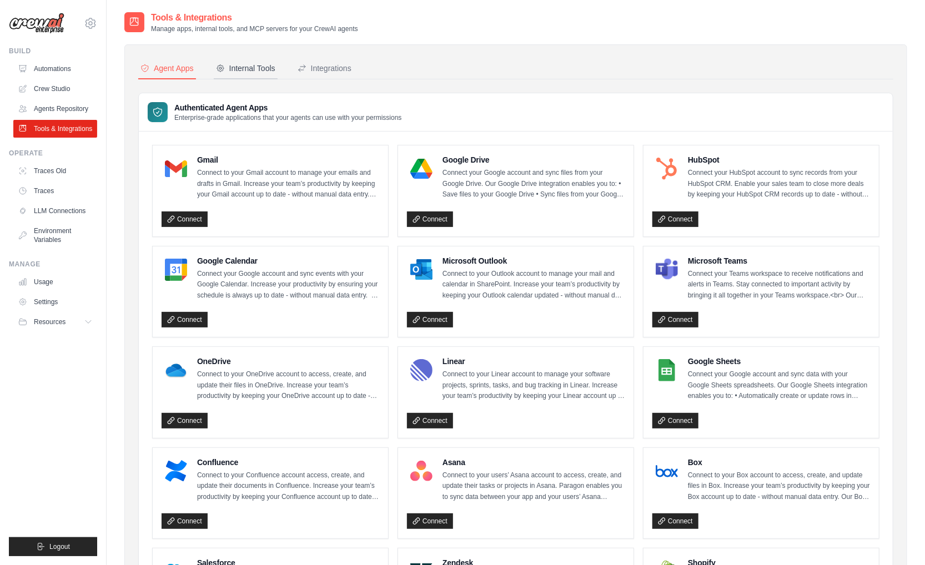
click at [240, 77] on button "Internal Tools" at bounding box center [246, 68] width 64 height 21
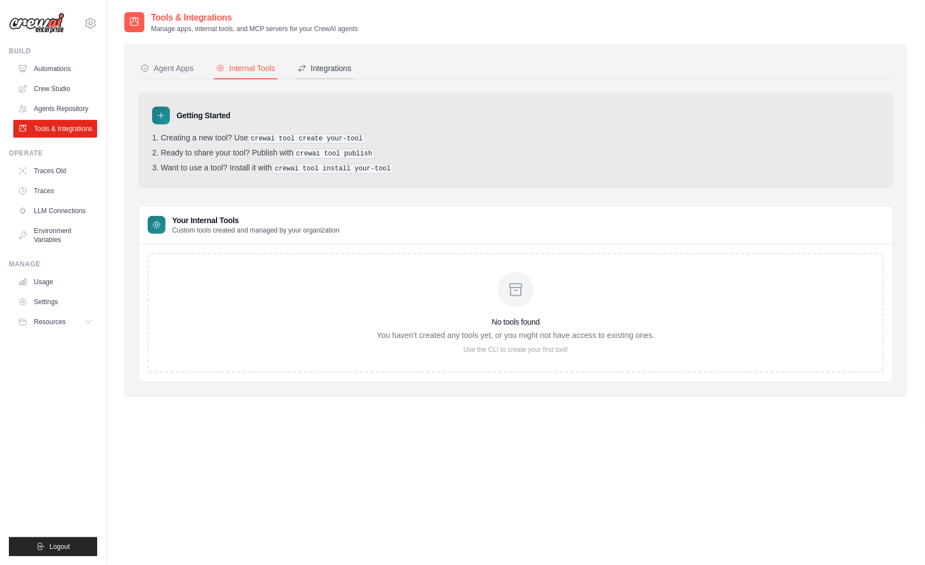
click at [320, 75] on button "Integrations" at bounding box center [324, 68] width 58 height 21
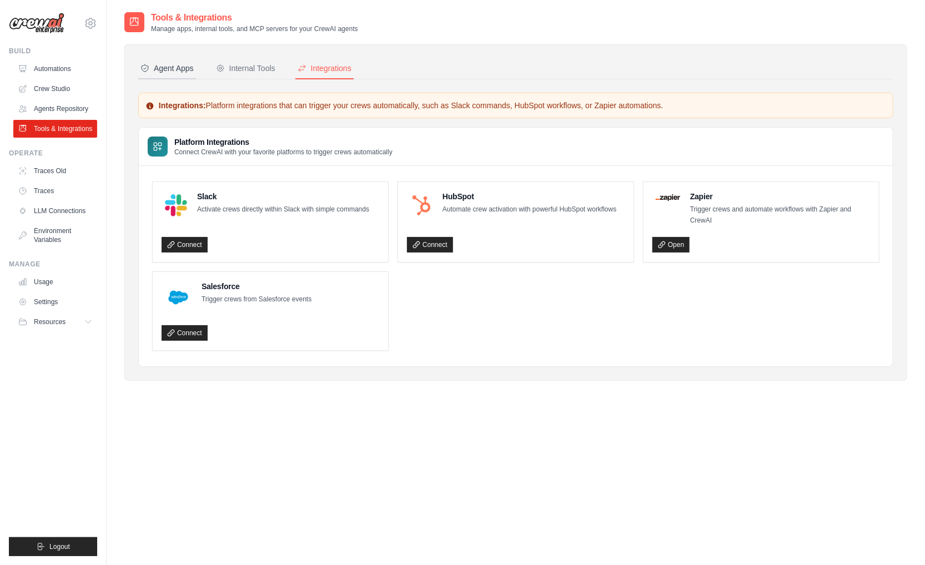
click at [174, 75] on button "Agent Apps" at bounding box center [167, 68] width 58 height 21
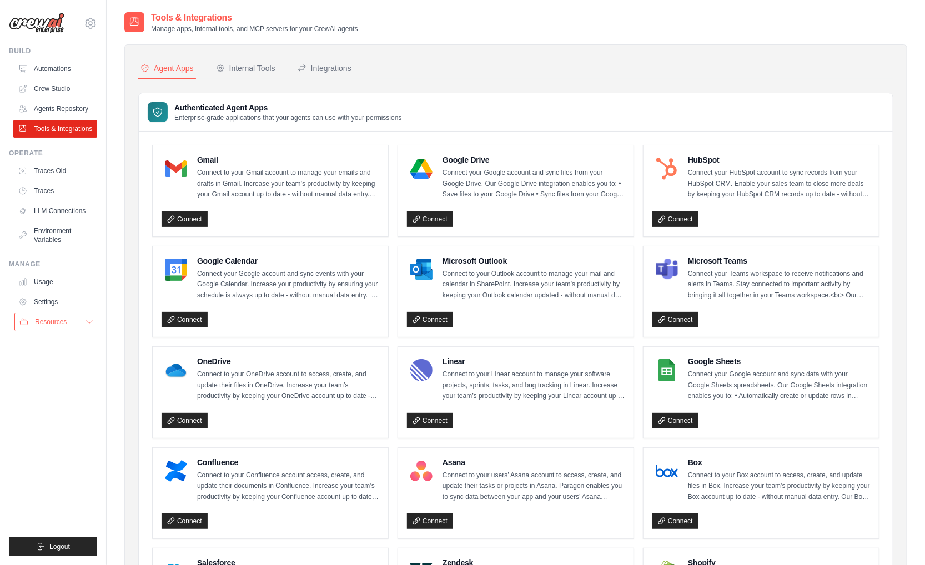
click at [82, 320] on button "Resources" at bounding box center [56, 322] width 84 height 18
click at [92, 320] on icon at bounding box center [89, 321] width 9 height 9
click at [92, 325] on icon at bounding box center [89, 321] width 9 height 9
click at [313, 69] on div "Integrations" at bounding box center [324, 68] width 54 height 11
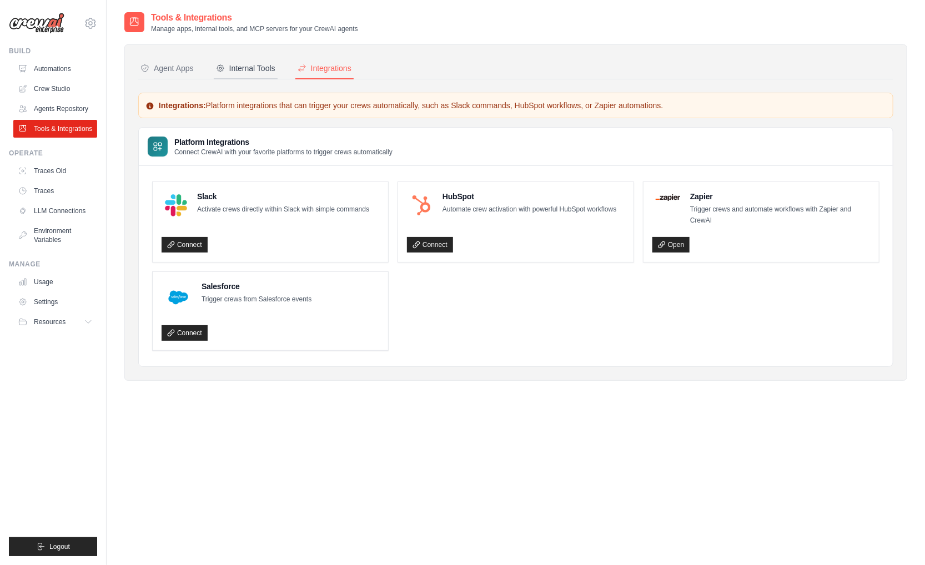
click at [258, 64] on div "Internal Tools" at bounding box center [245, 68] width 59 height 11
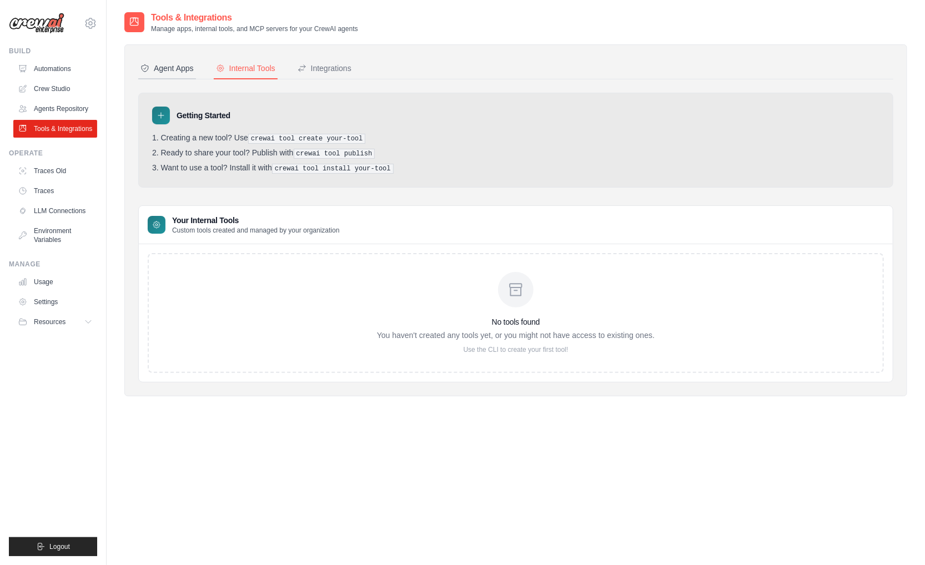
click at [164, 72] on div "Agent Apps" at bounding box center [166, 68] width 53 height 11
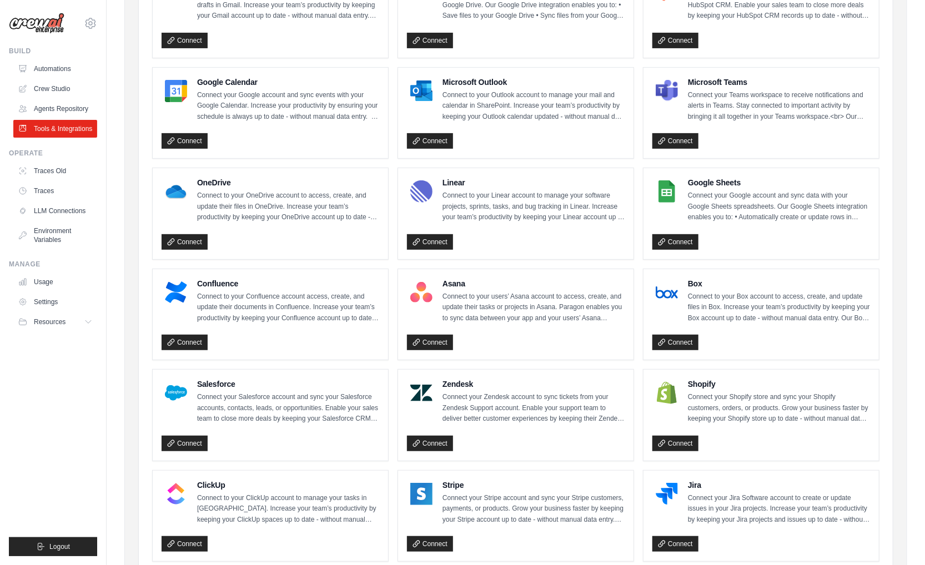
scroll to position [166, 0]
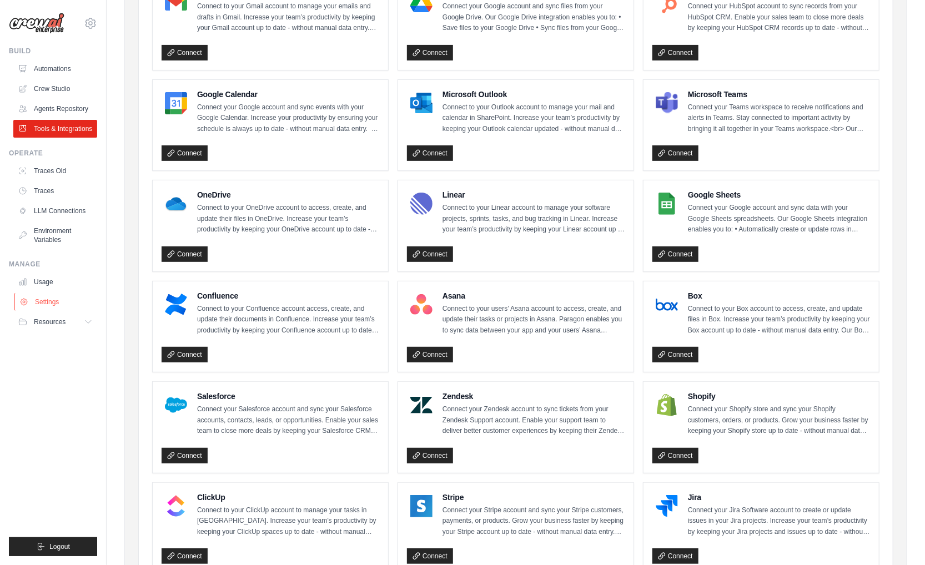
click at [44, 301] on link "Settings" at bounding box center [56, 302] width 84 height 18
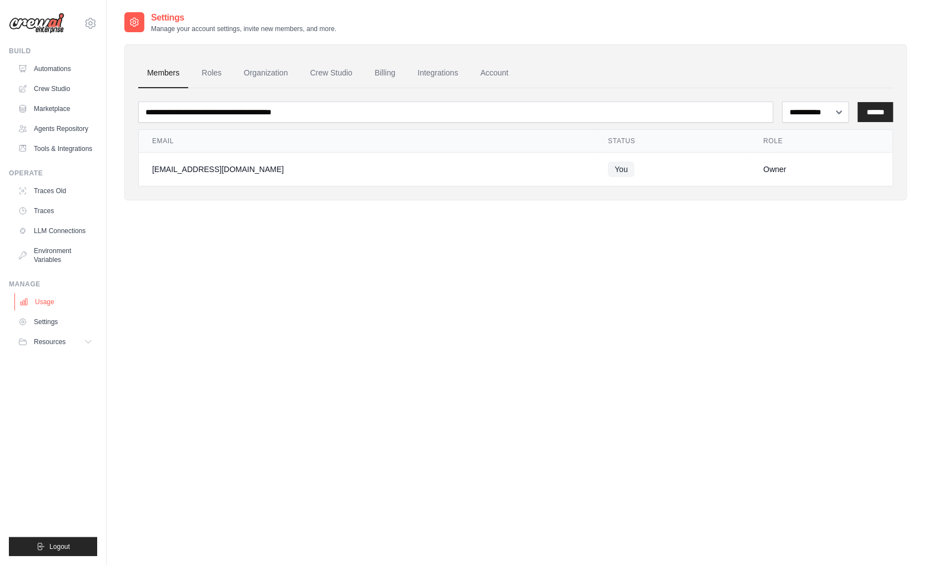
click at [49, 302] on link "Usage" at bounding box center [56, 302] width 84 height 18
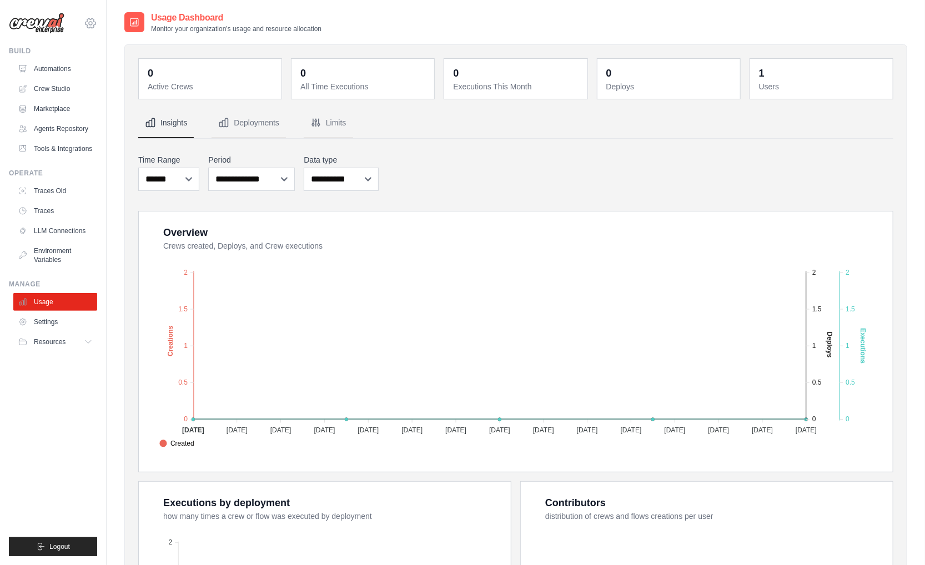
click at [93, 21] on icon at bounding box center [90, 23] width 13 height 13
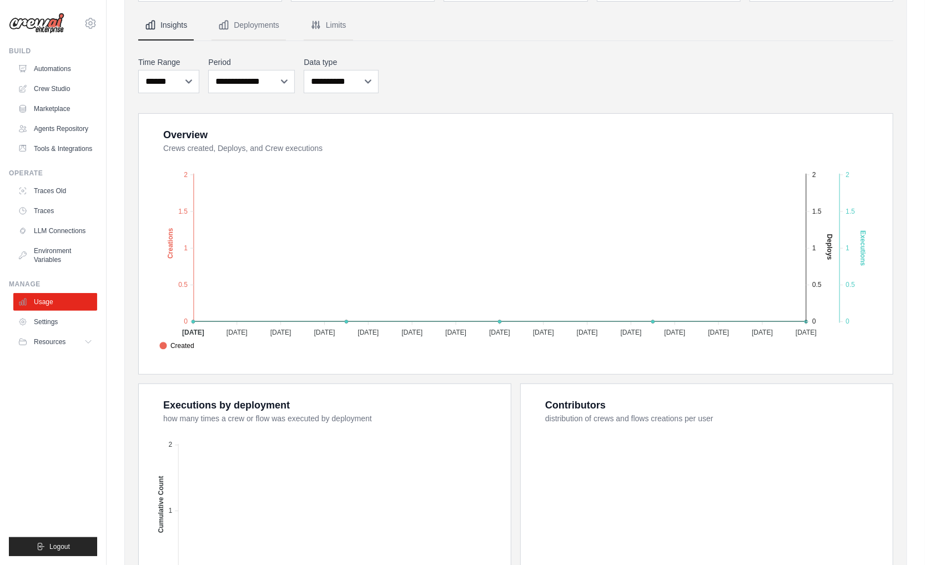
scroll to position [238, 0]
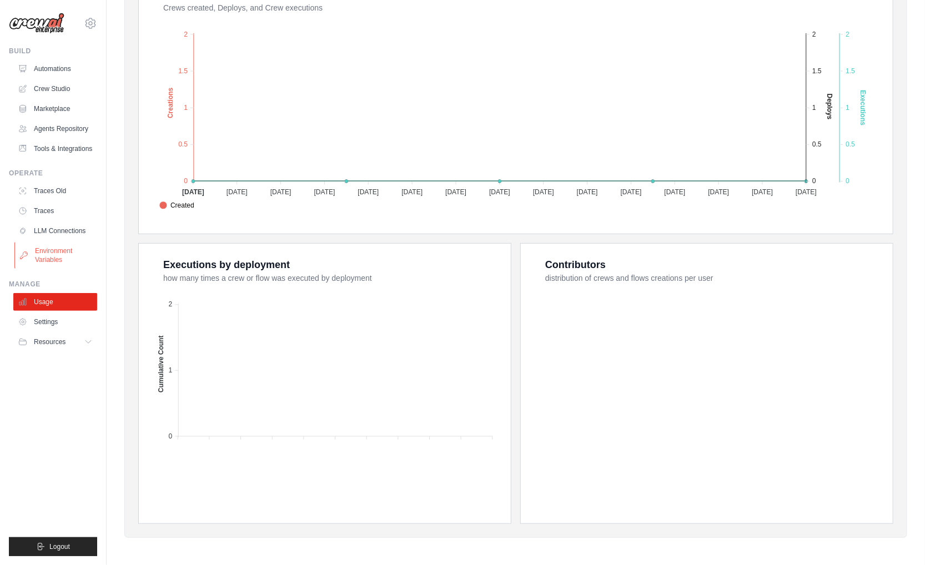
click at [47, 250] on link "Environment Variables" at bounding box center [56, 255] width 84 height 27
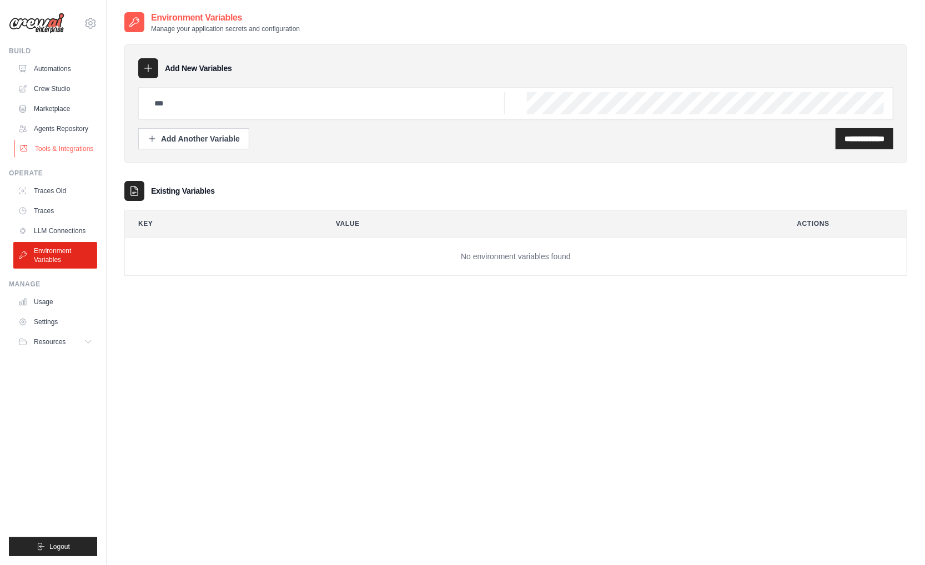
click at [71, 146] on link "Tools & Integrations" at bounding box center [56, 149] width 84 height 18
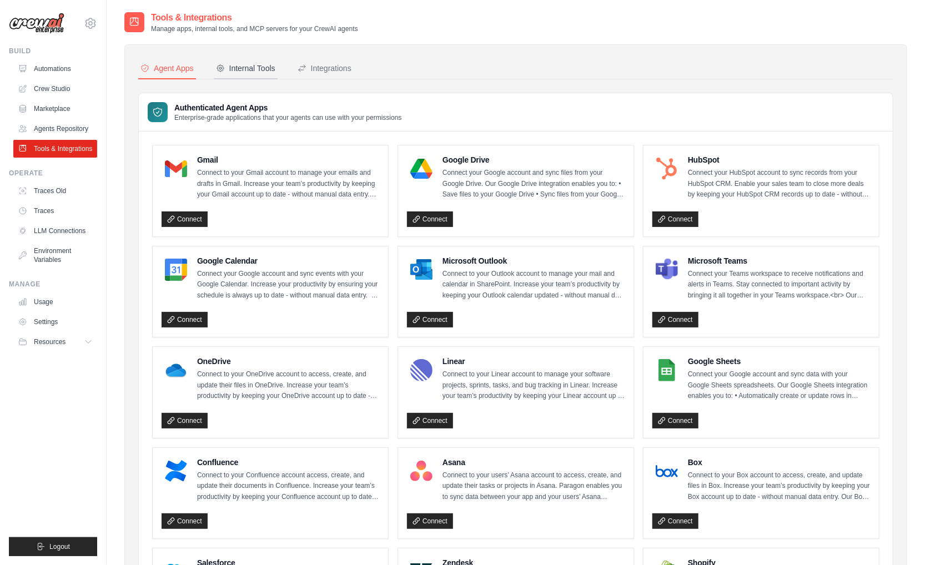
click at [262, 63] on div "Internal Tools" at bounding box center [245, 68] width 59 height 11
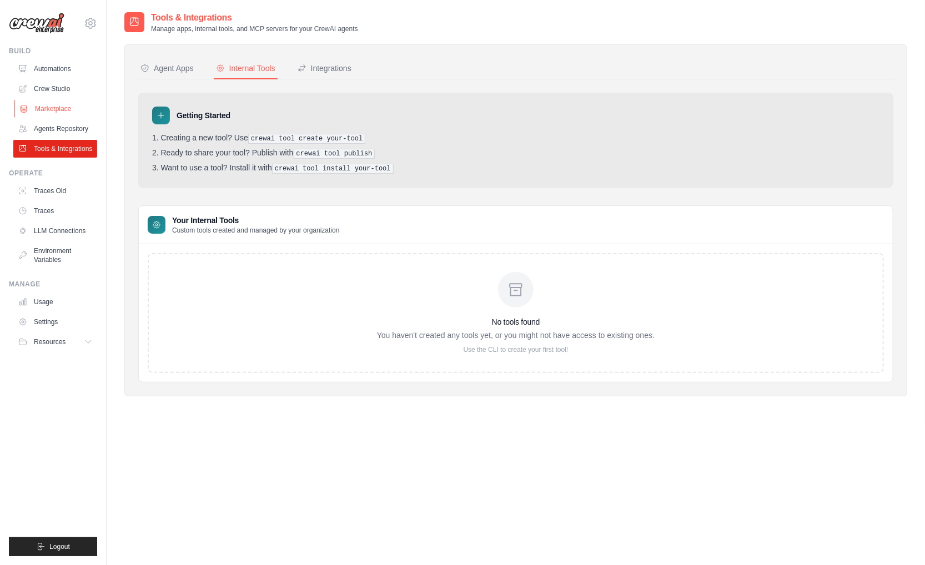
click at [49, 104] on link "Marketplace" at bounding box center [56, 109] width 84 height 18
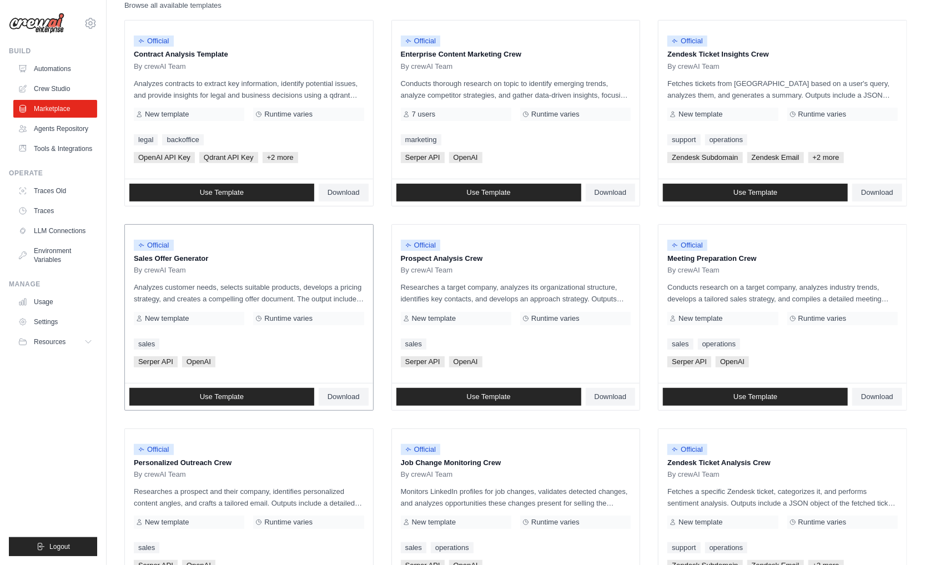
scroll to position [129, 0]
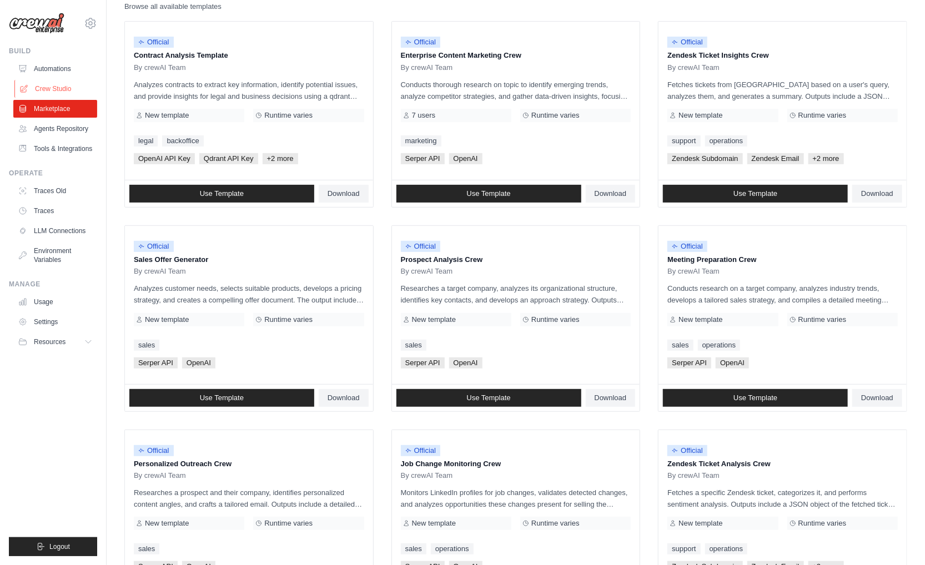
click at [42, 88] on link "Crew Studio" at bounding box center [56, 89] width 84 height 18
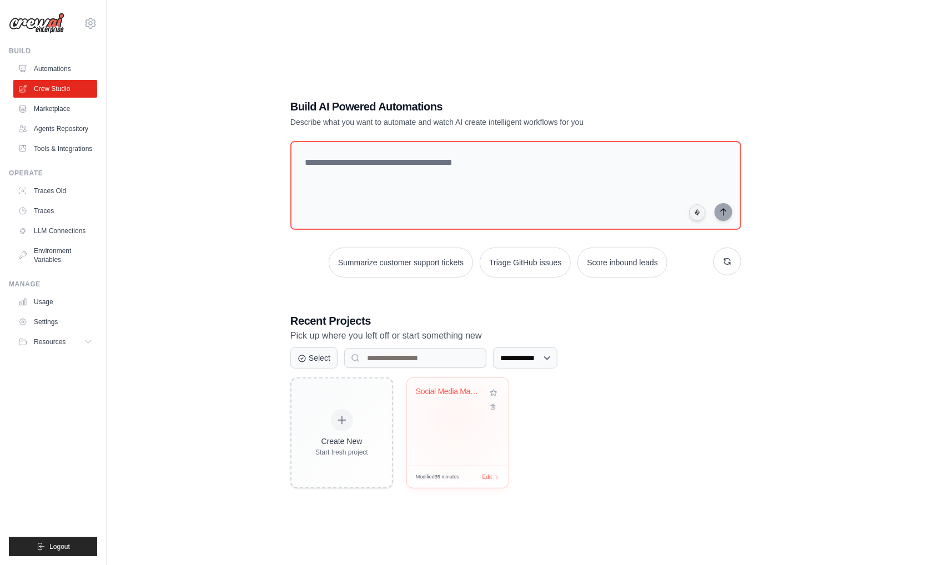
click at [456, 417] on div "Social Media Management & Analytics..." at bounding box center [458, 422] width 102 height 88
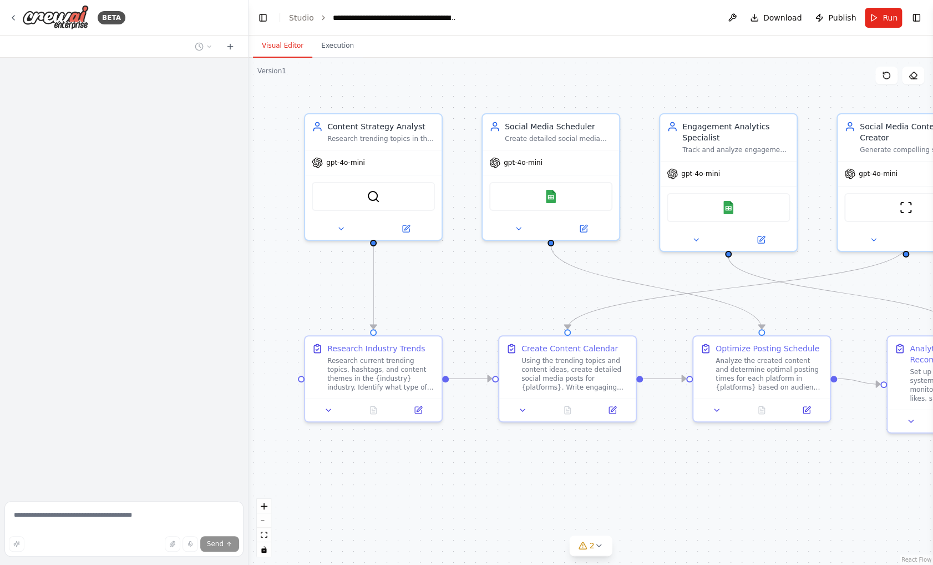
scroll to position [940, 0]
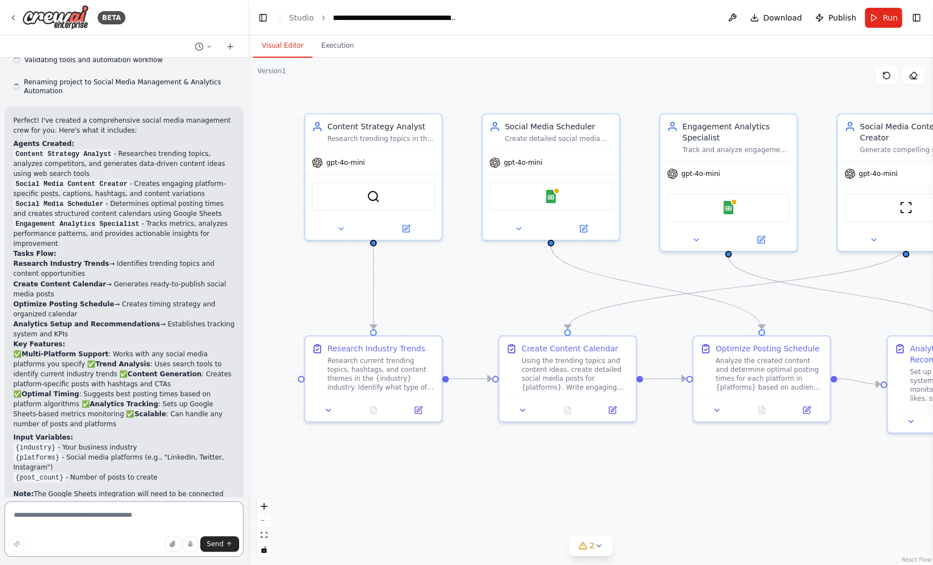
click at [87, 524] on textarea at bounding box center [123, 528] width 239 height 55
click at [147, 521] on textarea at bounding box center [123, 528] width 239 height 55
type textarea "**********"
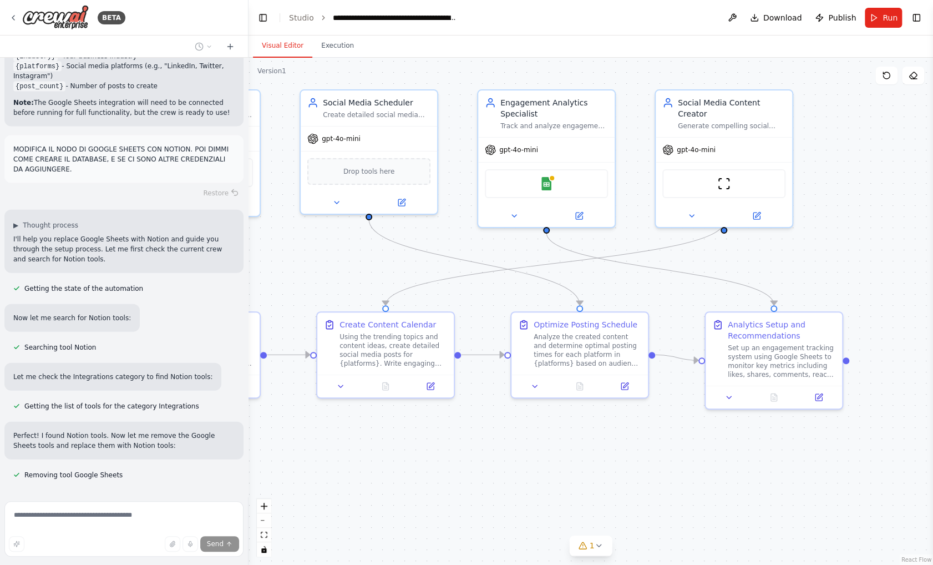
scroll to position [1353, 0]
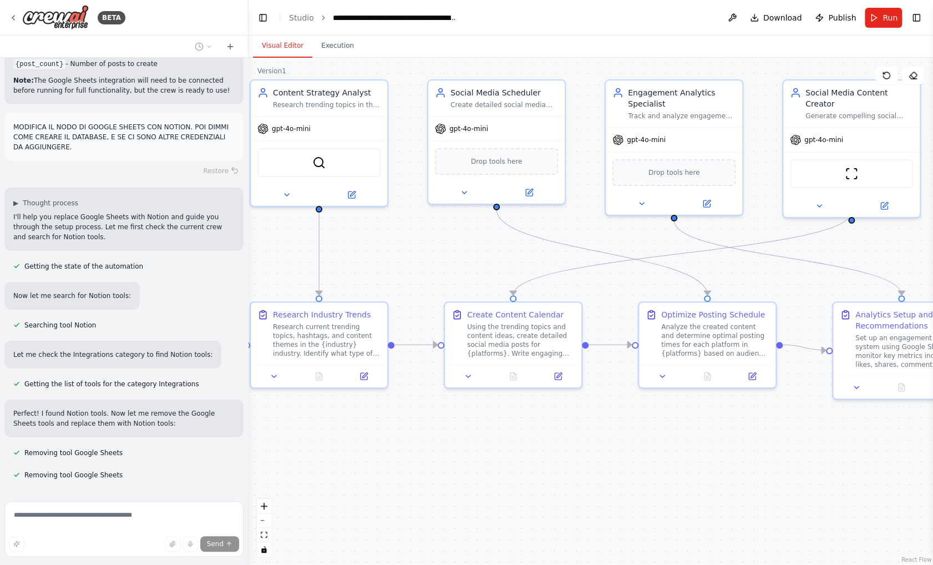
drag, startPoint x: 722, startPoint y: 513, endPoint x: 668, endPoint y: 479, distance: 64.1
click at [668, 479] on div ".deletable-edge-delete-btn { width: 20px; height: 20px; border: 0px solid #ffff…" at bounding box center [591, 311] width 685 height 507
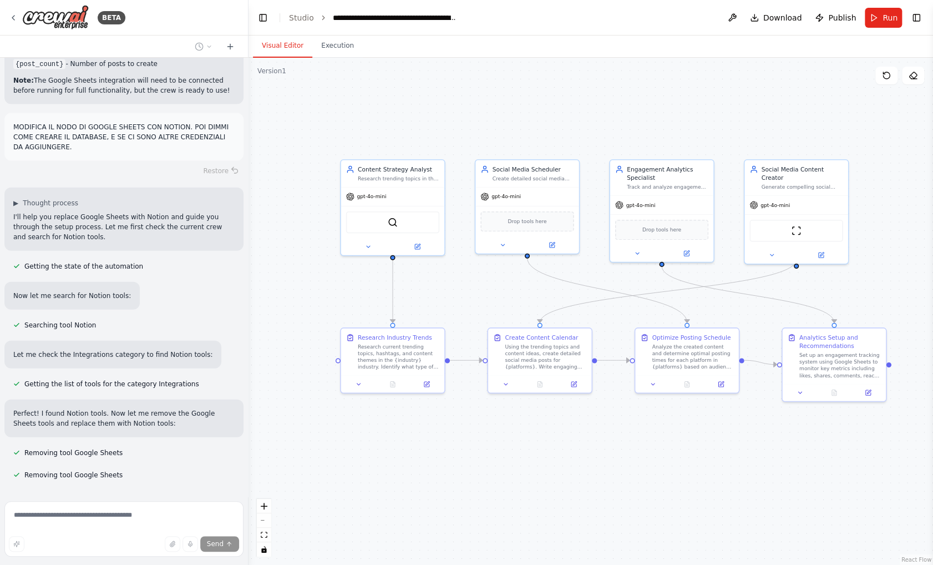
drag, startPoint x: 648, startPoint y: 496, endPoint x: 635, endPoint y: 468, distance: 30.0
click at [635, 468] on div ".deletable-edge-delete-btn { width: 20px; height: 20px; border: 0px solid #ffff…" at bounding box center [591, 311] width 685 height 507
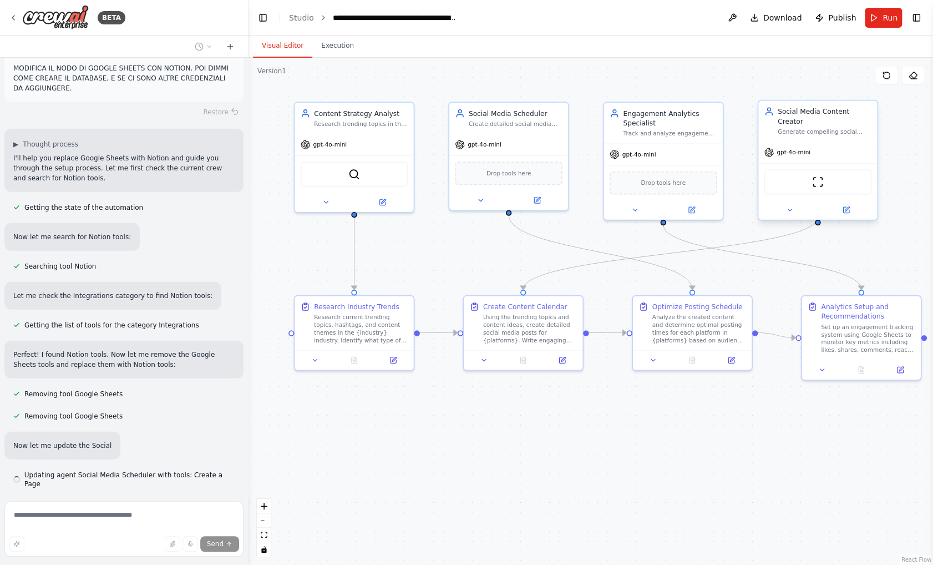
scroll to position [1422, 0]
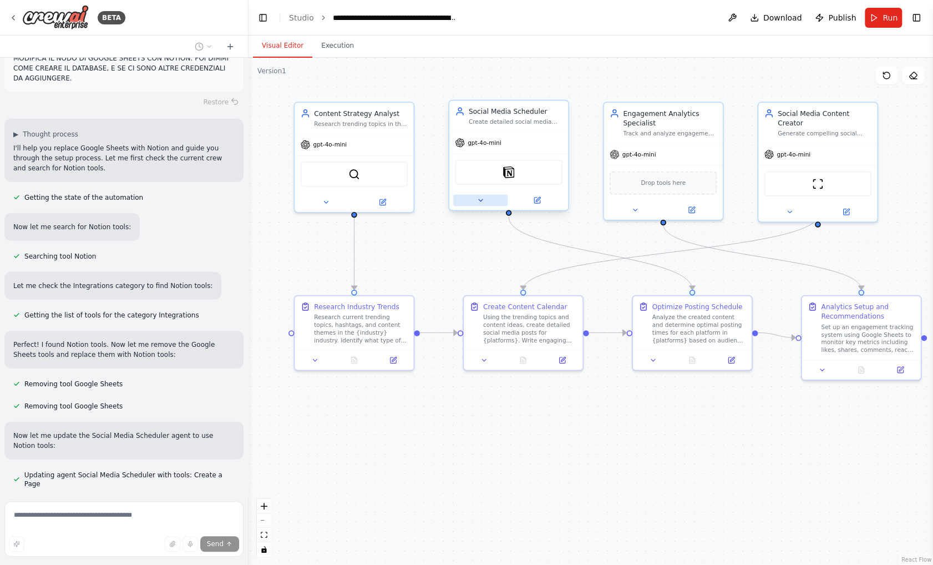
click at [483, 200] on icon at bounding box center [481, 200] width 8 height 8
click at [327, 199] on icon at bounding box center [326, 200] width 4 height 2
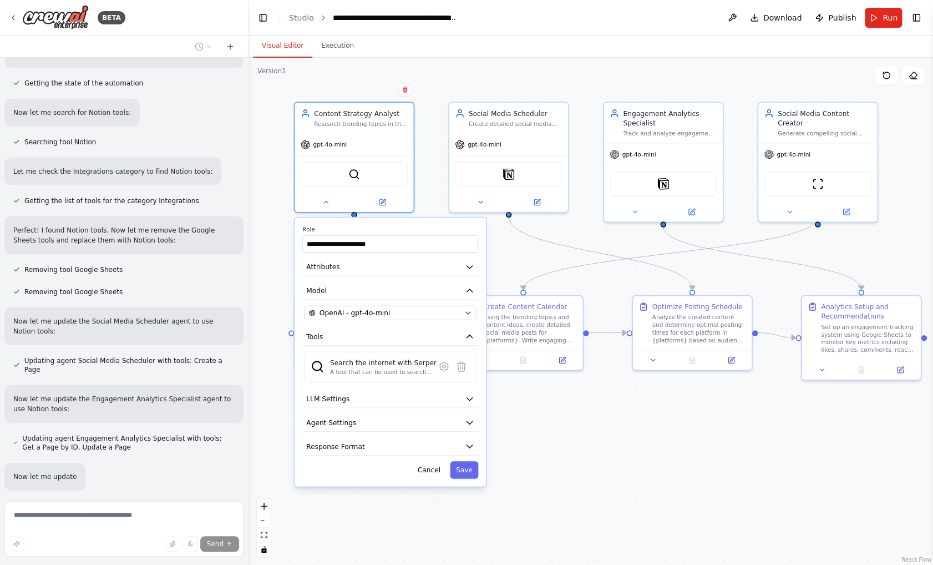
scroll to position [1558, 0]
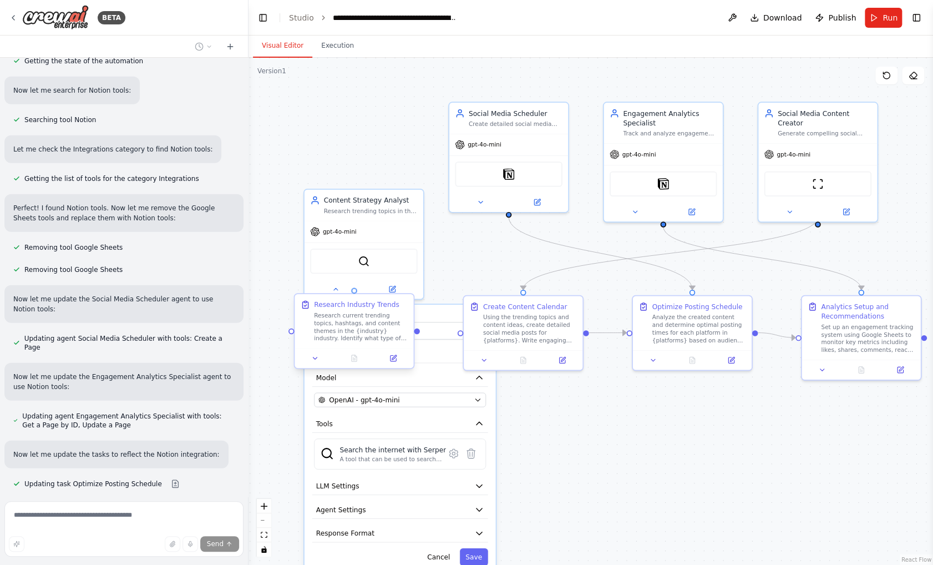
drag, startPoint x: 398, startPoint y: 223, endPoint x: 408, endPoint y: 310, distance: 87.2
click at [408, 310] on div "**********" at bounding box center [543, 274] width 596 height 442
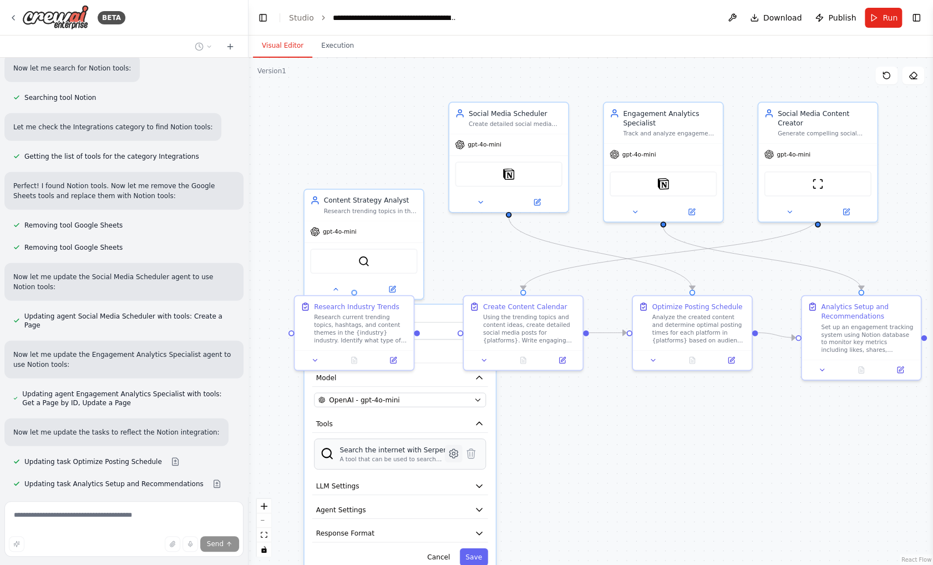
click at [457, 456] on icon at bounding box center [454, 454] width 12 height 12
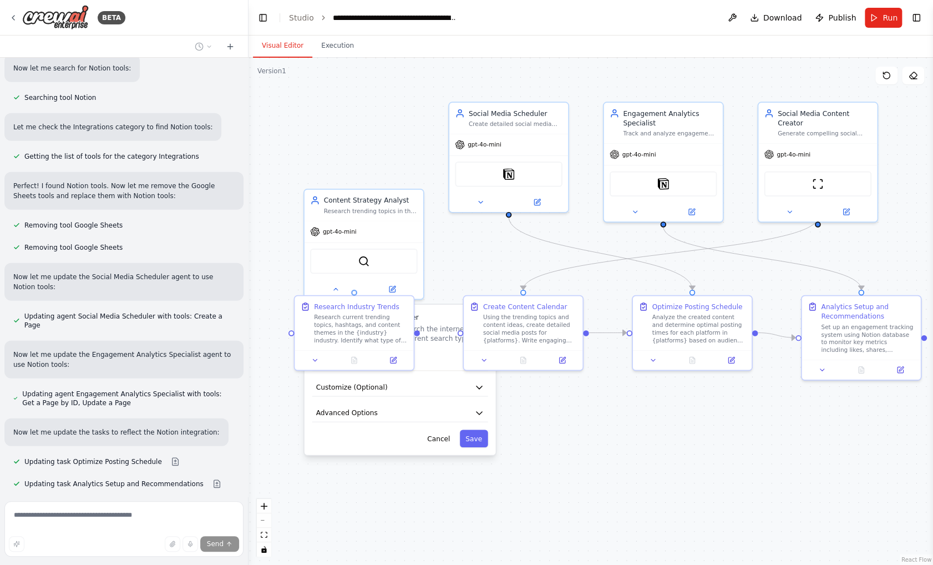
click at [388, 445] on div "Cancel Save" at bounding box center [400, 438] width 176 height 17
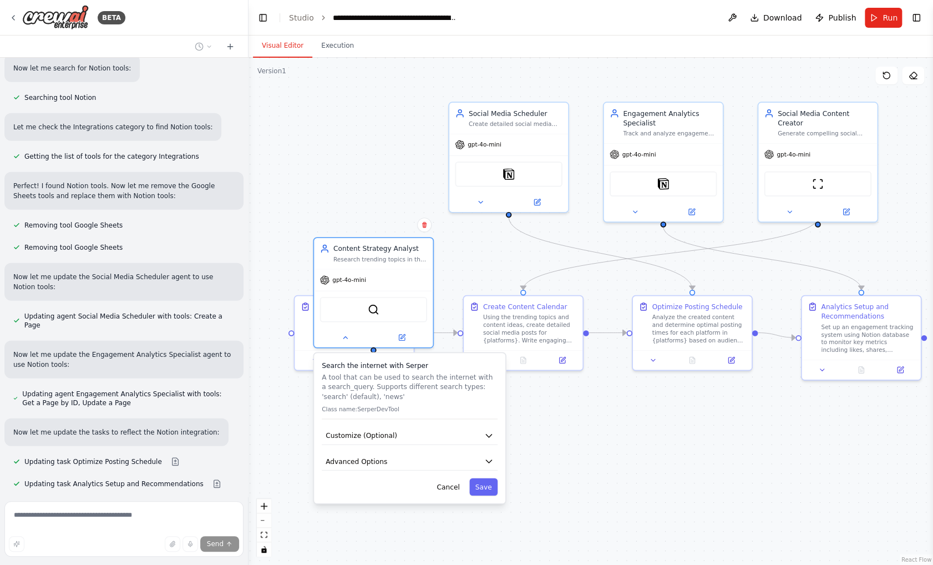
drag, startPoint x: 390, startPoint y: 443, endPoint x: 395, endPoint y: 494, distance: 51.3
click at [395, 494] on div "Search the internet with [PERSON_NAME] A tool that can be used to search the in…" at bounding box center [409, 428] width 191 height 150
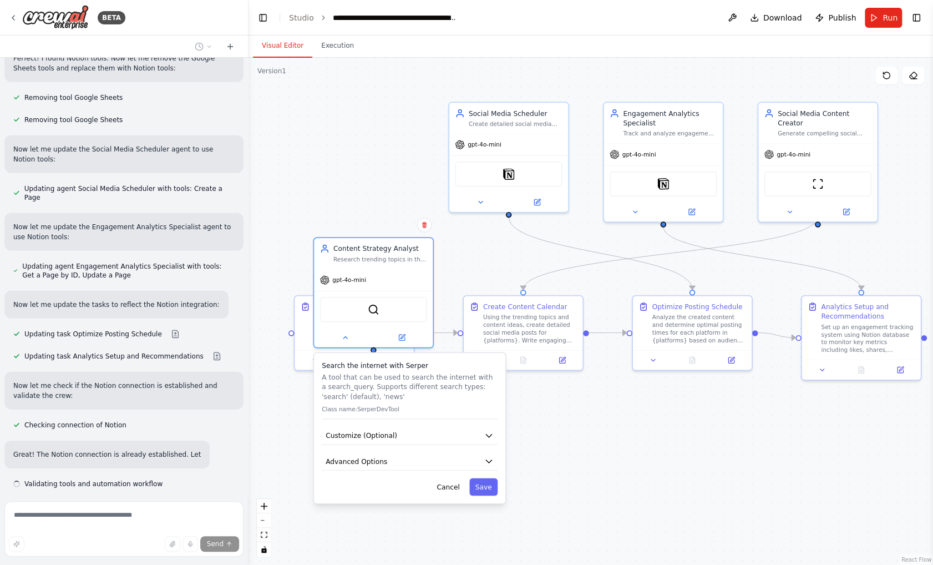
scroll to position [1718, 0]
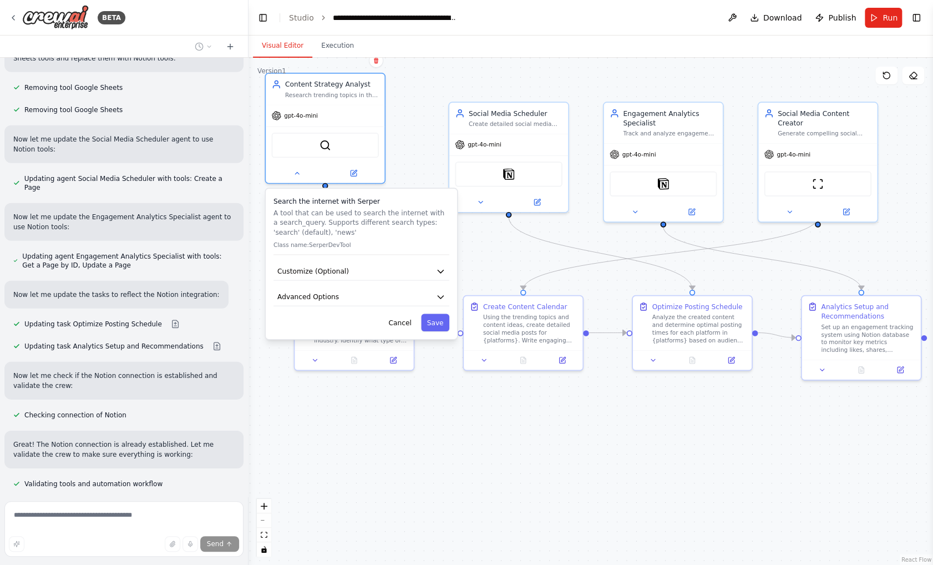
drag, startPoint x: 396, startPoint y: 494, endPoint x: 369, endPoint y: 319, distance: 177.6
click at [348, 329] on div "Search the internet with [PERSON_NAME] A tool that can be used to search the in…" at bounding box center [361, 264] width 191 height 150
click at [444, 268] on icon "button" at bounding box center [440, 270] width 9 height 9
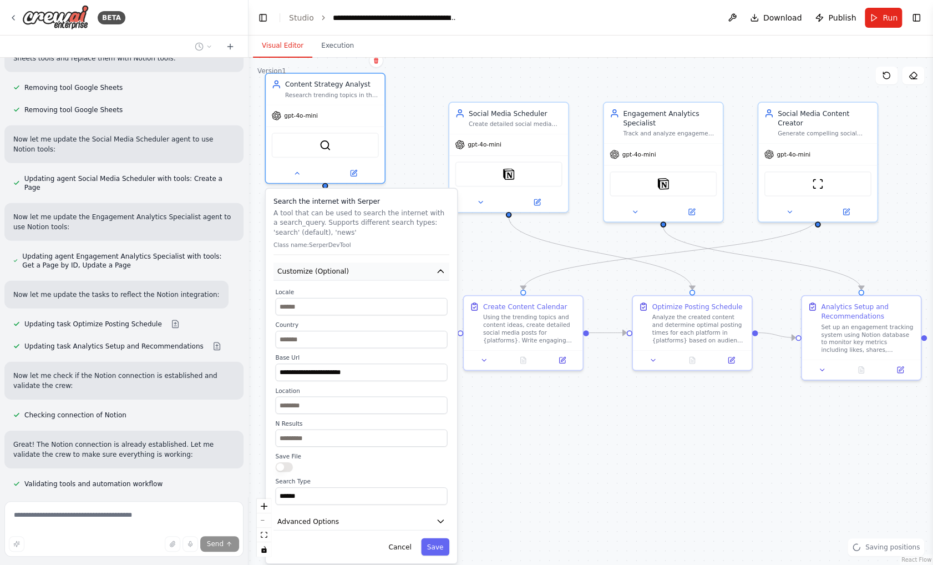
click at [444, 268] on icon "button" at bounding box center [440, 270] width 9 height 9
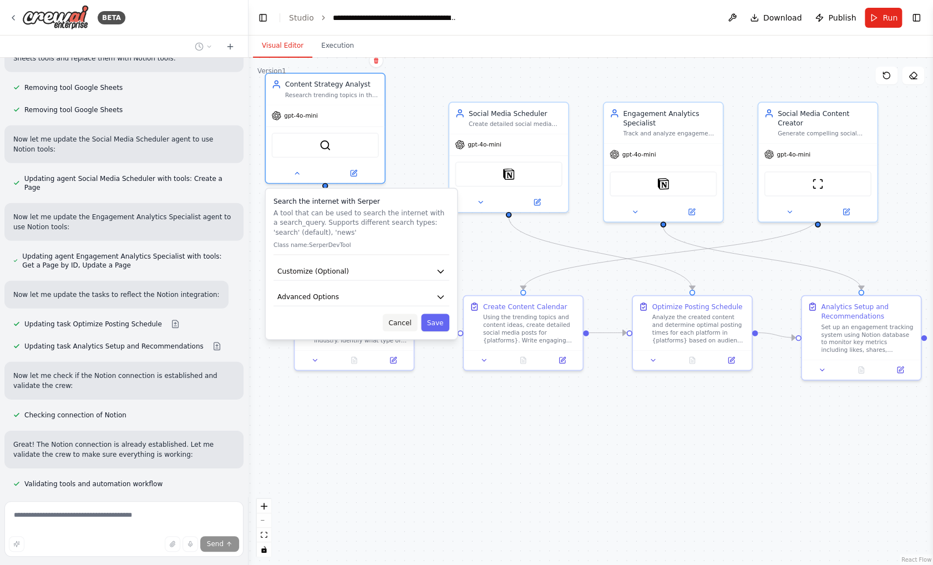
click at [412, 324] on button "Cancel" at bounding box center [400, 322] width 34 height 17
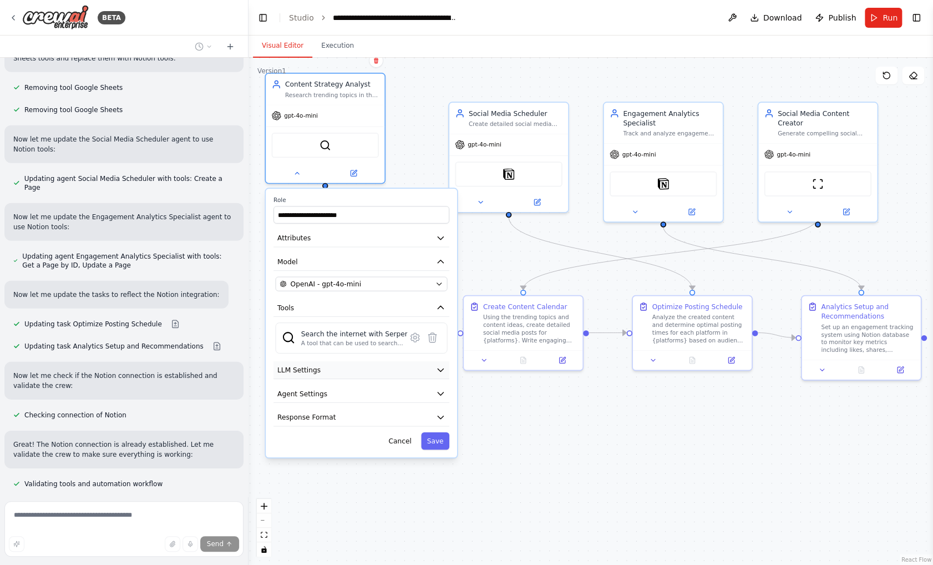
click at [441, 369] on icon "button" at bounding box center [441, 370] width 6 height 3
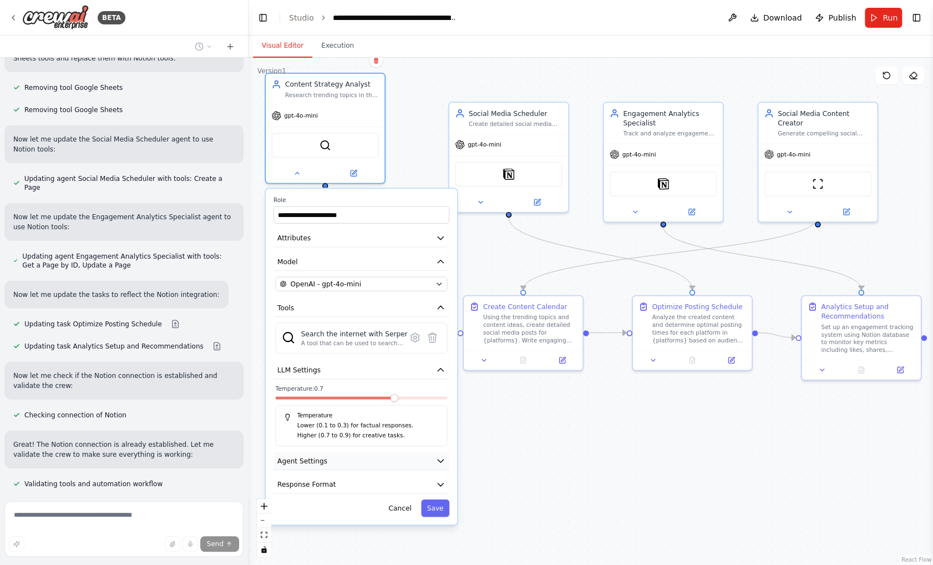
click at [449, 465] on button "Agent Settings" at bounding box center [362, 461] width 176 height 18
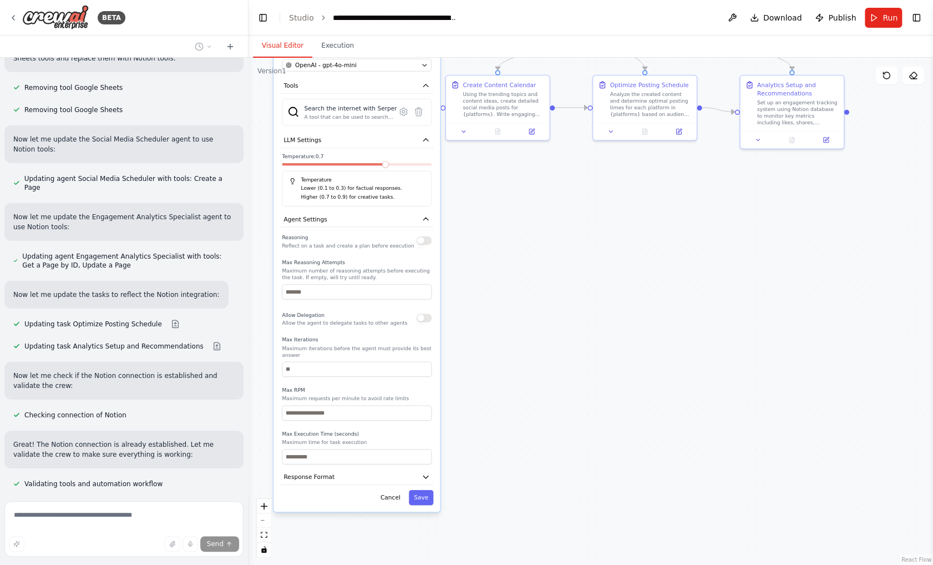
drag, startPoint x: 493, startPoint y: 491, endPoint x: 482, endPoint y: 256, distance: 235.6
click at [482, 256] on div ".deletable-edge-delete-btn { width: 20px; height: 20px; border: 0px solid #ffff…" at bounding box center [591, 311] width 685 height 507
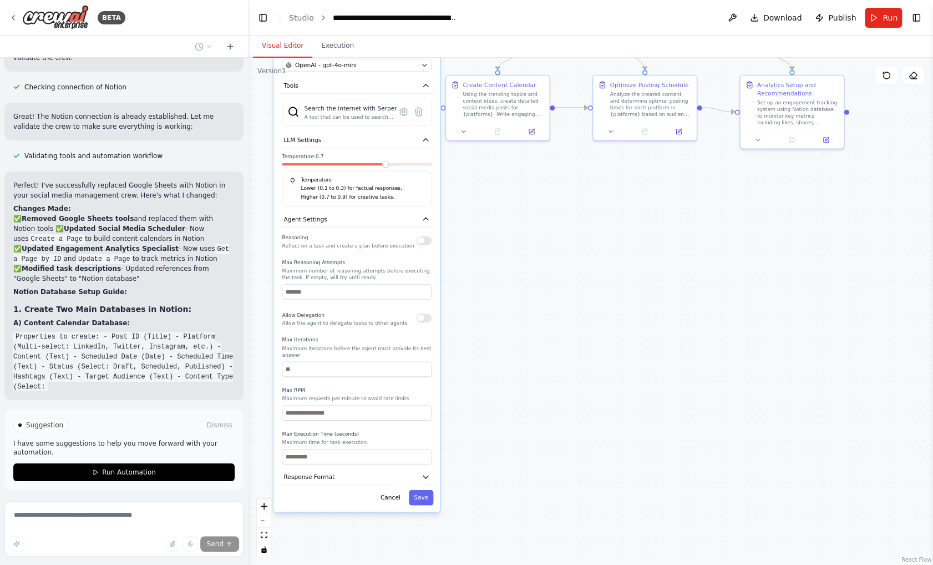
click at [524, 377] on div ".deletable-edge-delete-btn { width: 20px; height: 20px; border: 0px solid #ffff…" at bounding box center [591, 311] width 685 height 507
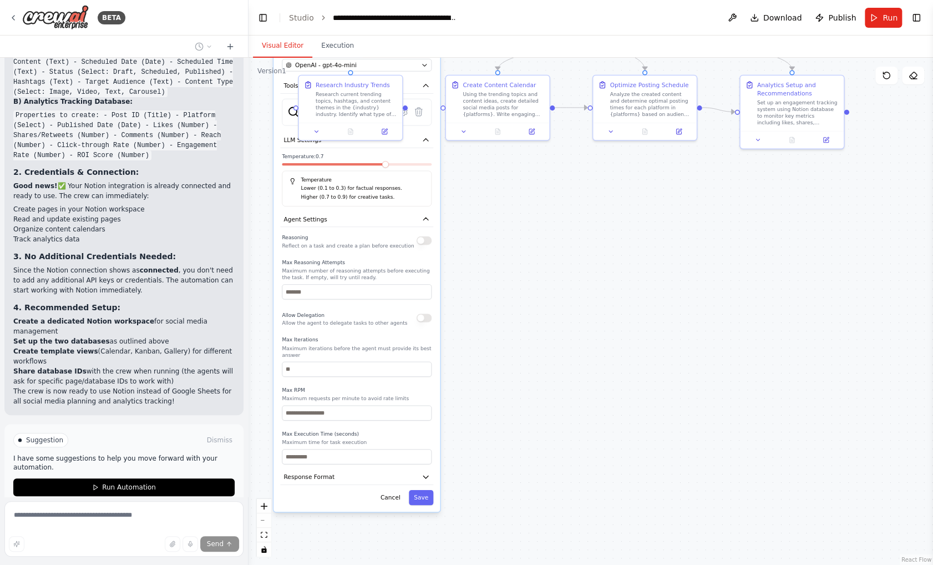
scroll to position [2345, 0]
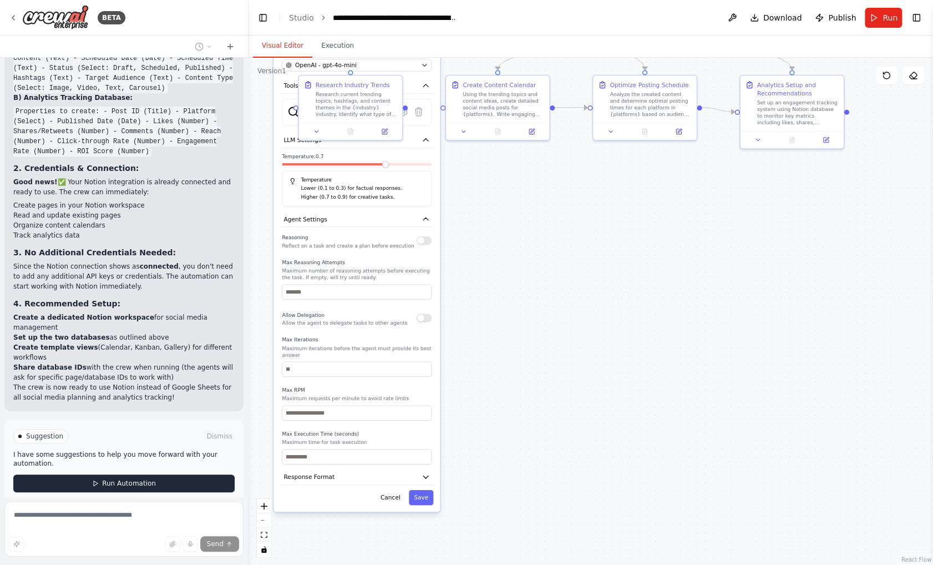
click at [135, 479] on span "Run Automation" at bounding box center [129, 483] width 54 height 9
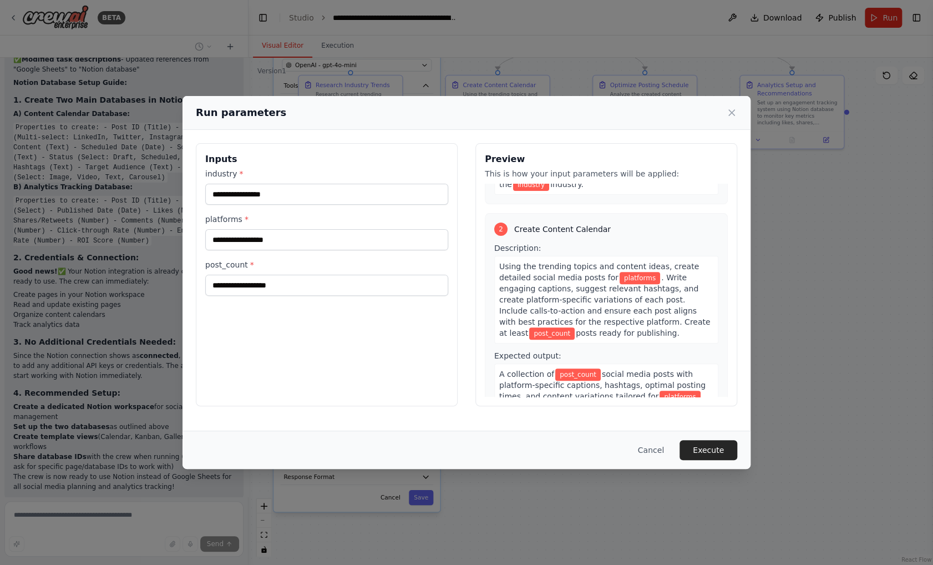
scroll to position [0, 0]
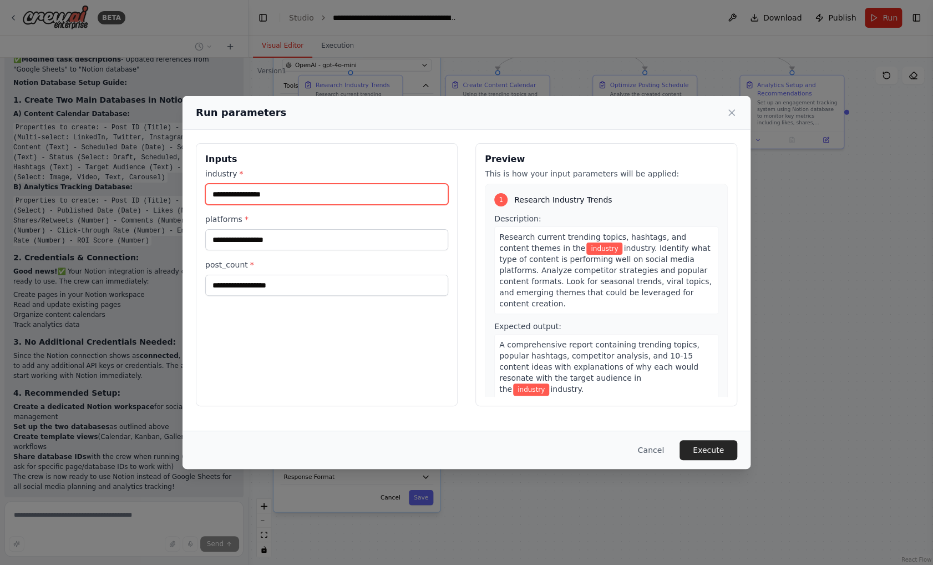
click at [294, 193] on input "industry *" at bounding box center [326, 194] width 243 height 21
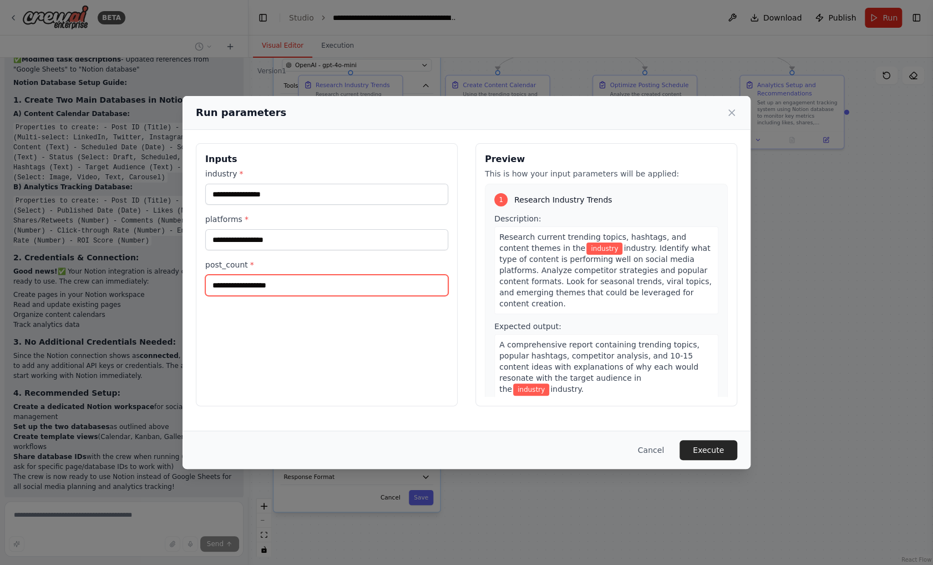
click at [270, 283] on input "post_count *" at bounding box center [326, 285] width 243 height 21
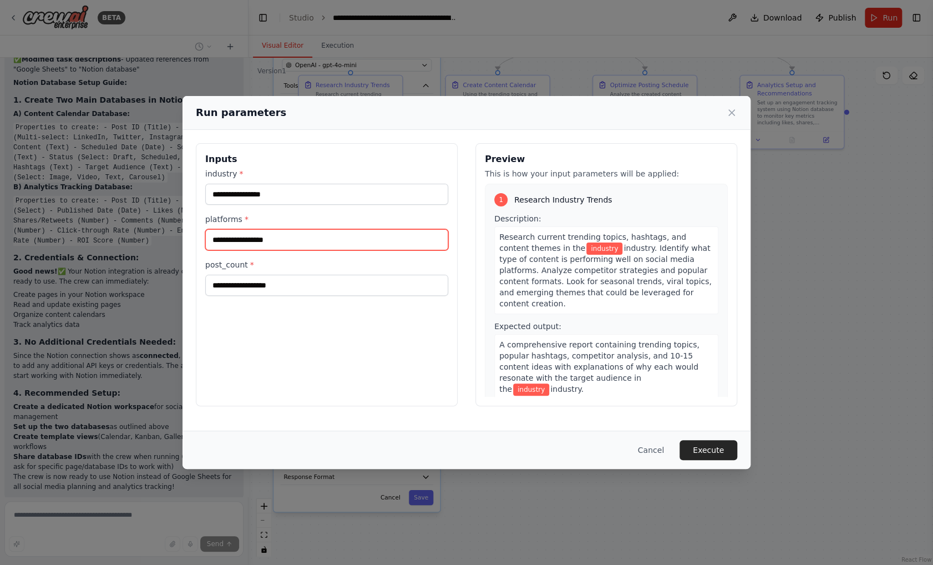
click at [278, 232] on input "platforms *" at bounding box center [326, 239] width 243 height 21
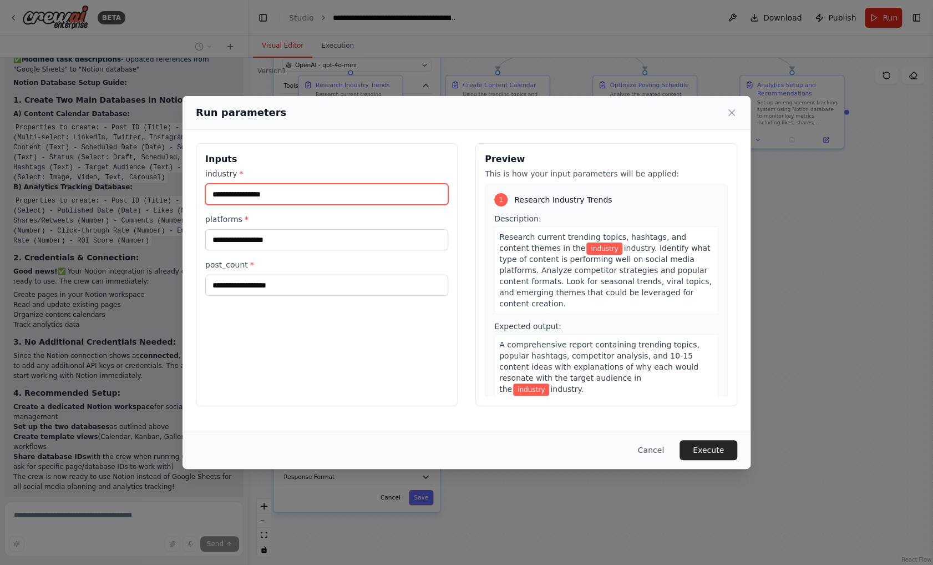
click at [248, 189] on input "industry *" at bounding box center [326, 194] width 243 height 21
paste input "**********"
type input "**********"
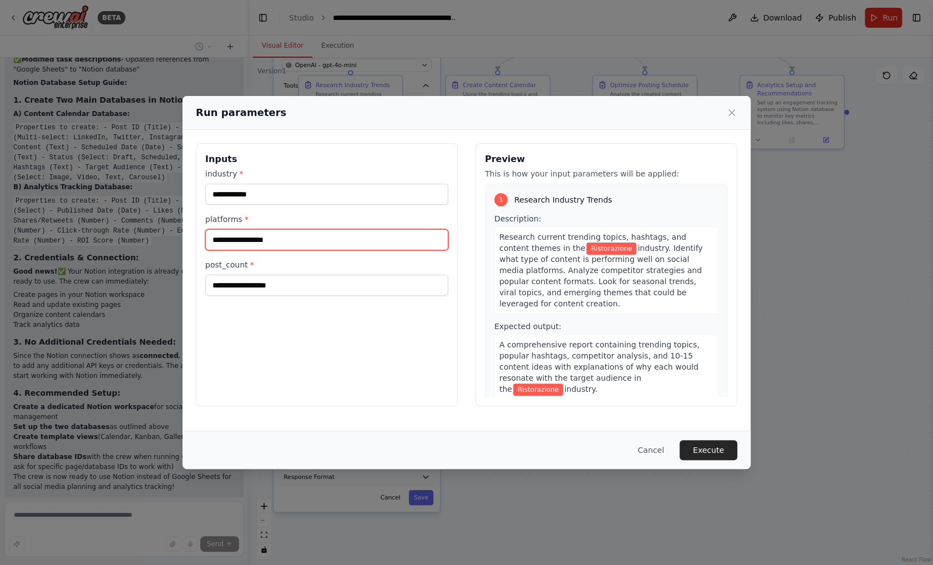
click at [317, 240] on input "platforms *" at bounding box center [326, 239] width 243 height 21
type input "*"
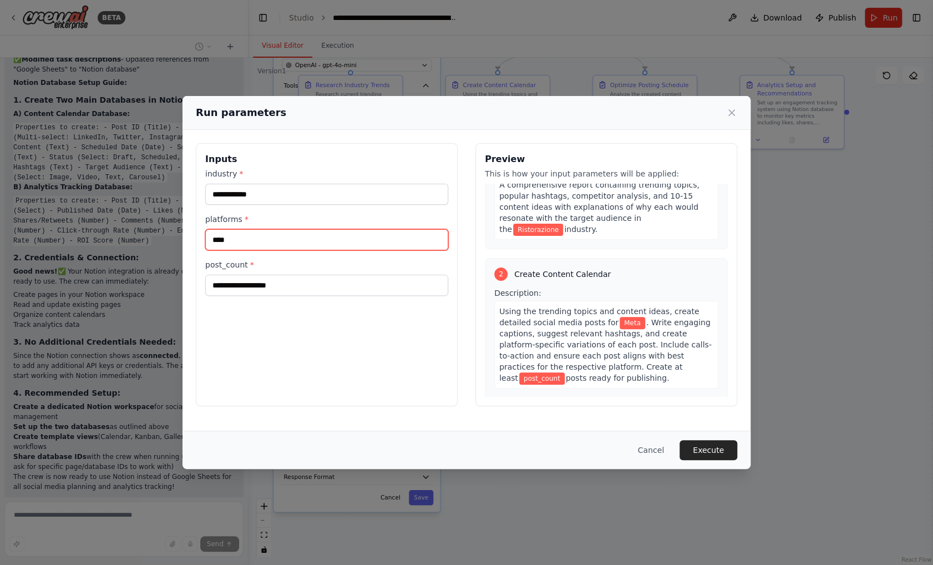
scroll to position [166, 0]
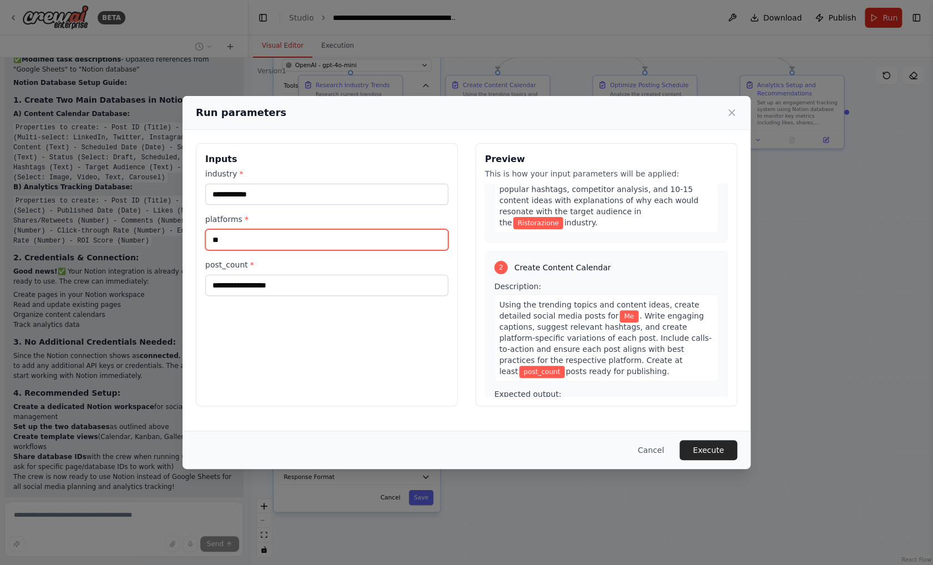
type input "*"
type input "**********"
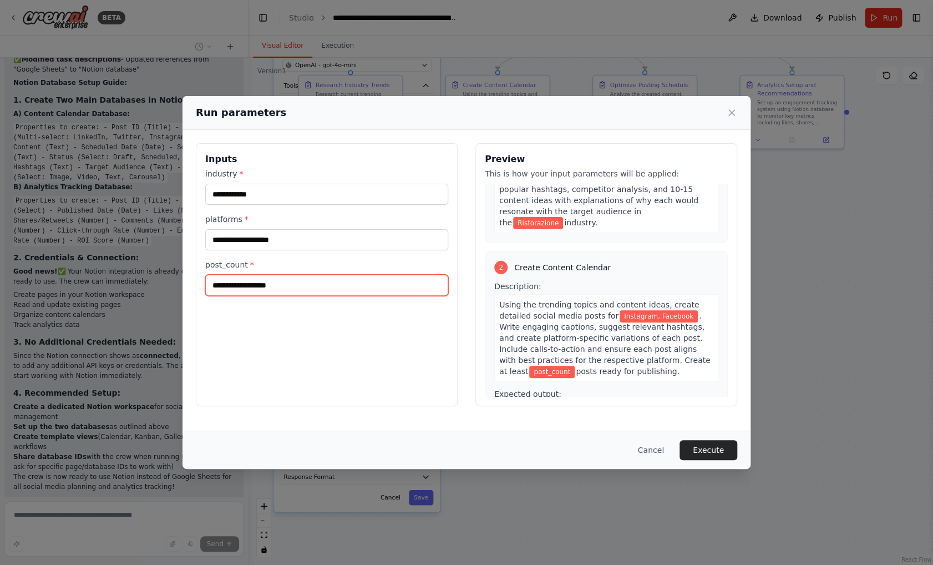
click at [284, 286] on input "post_count *" at bounding box center [326, 285] width 243 height 21
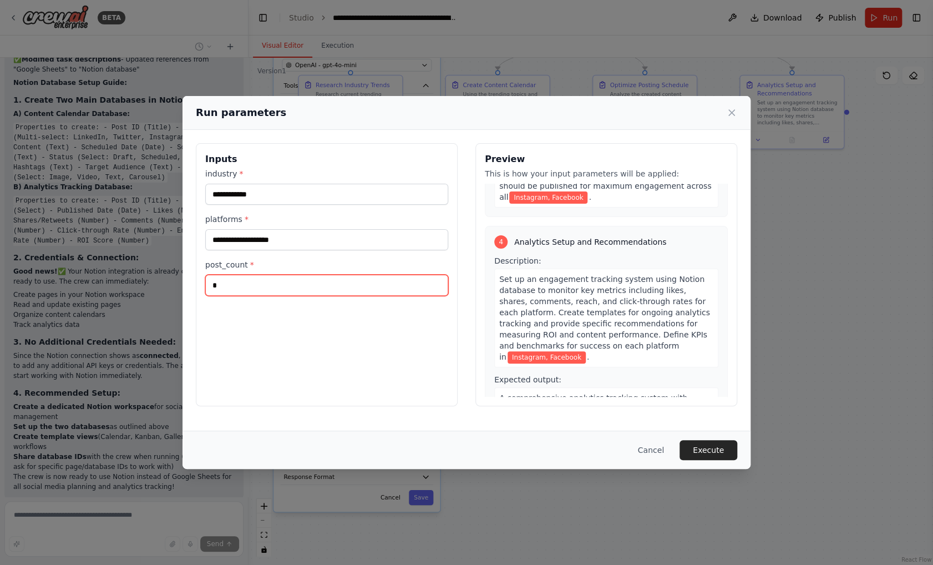
scroll to position [712, 0]
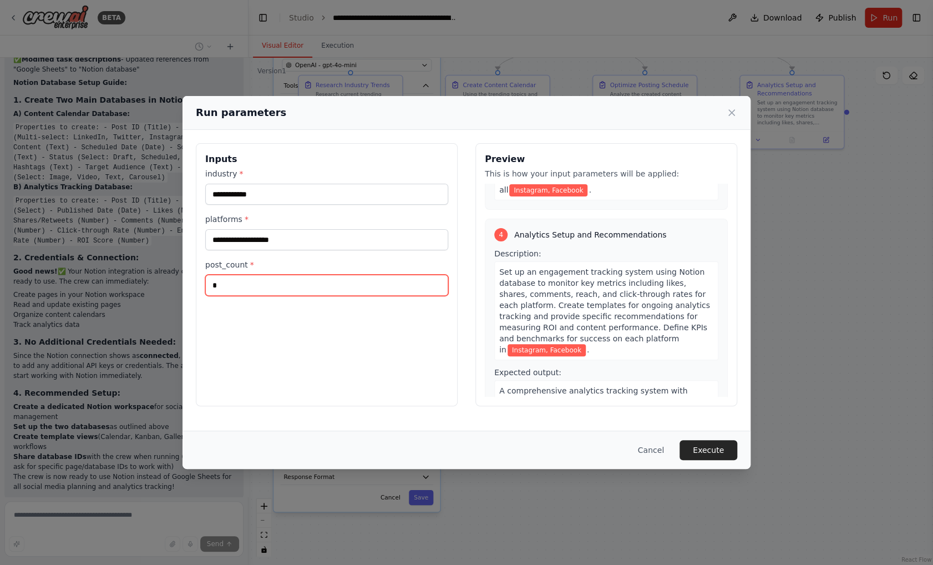
type input "*"
click at [386, 373] on div "**********" at bounding box center [327, 274] width 262 height 263
click at [720, 453] on button "Execute" at bounding box center [709, 450] width 58 height 20
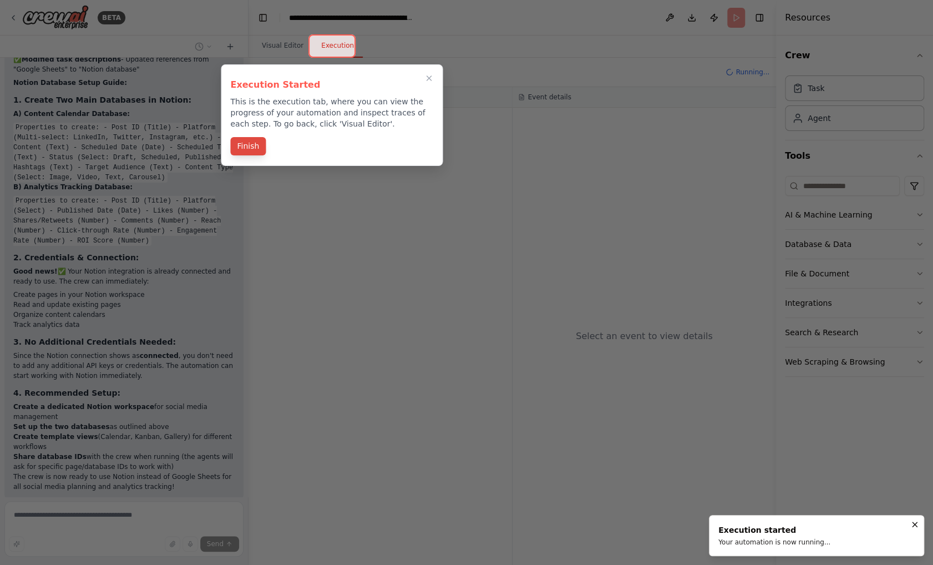
click at [257, 145] on button "Finish" at bounding box center [248, 146] width 36 height 18
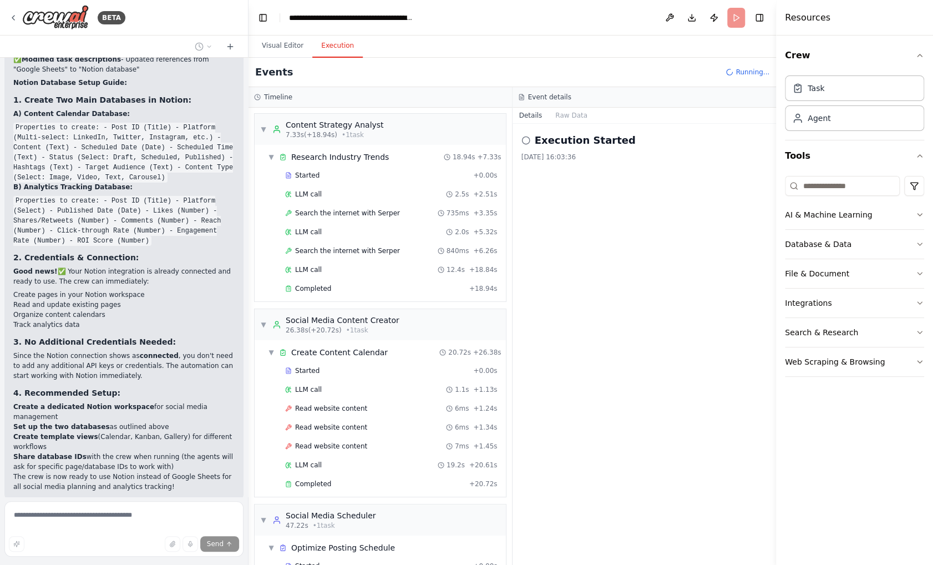
scroll to position [41, 0]
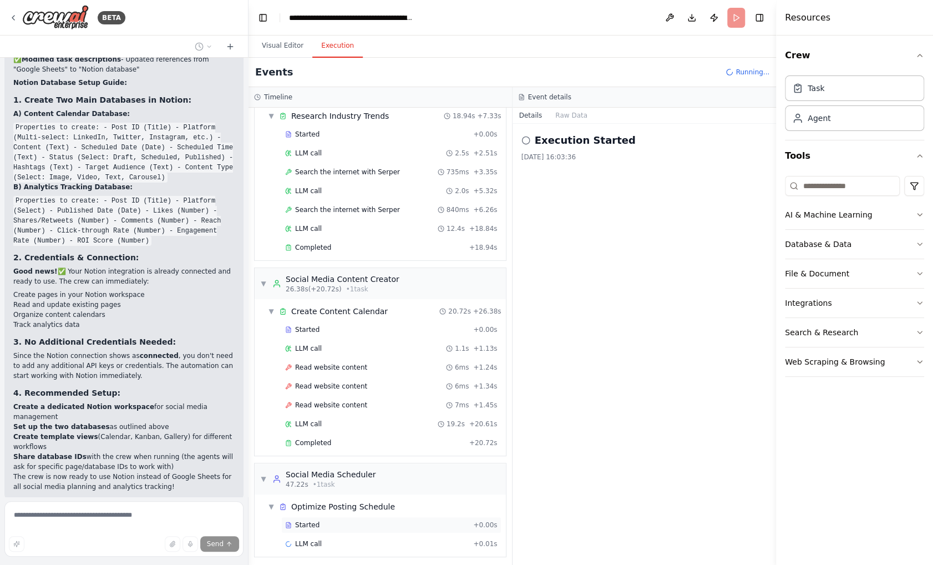
click at [336, 524] on div "Started" at bounding box center [377, 525] width 184 height 9
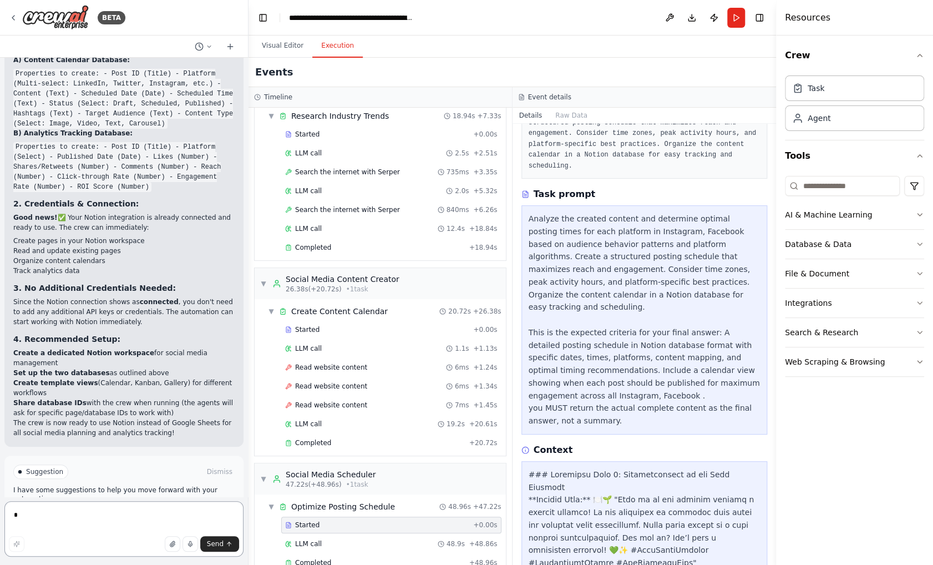
scroll to position [0, 0]
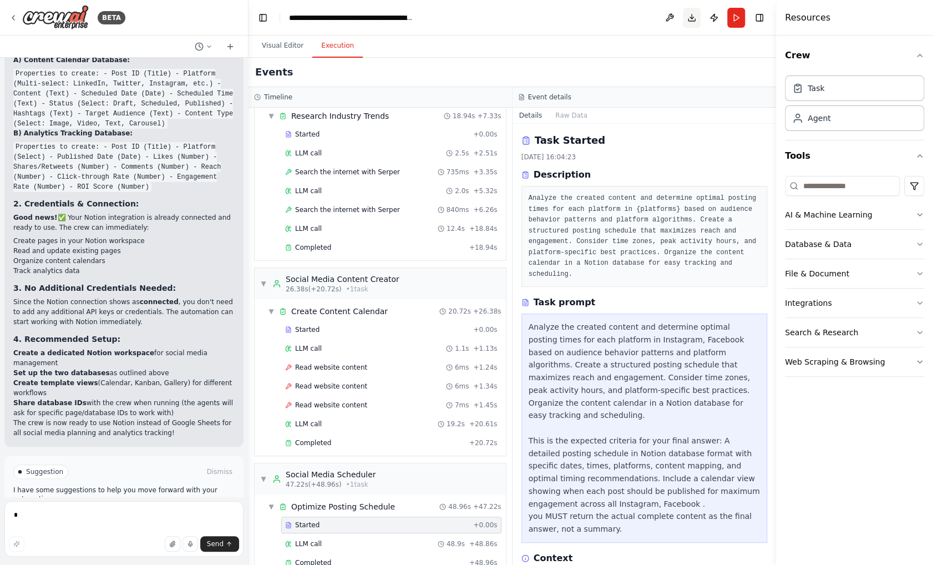
click at [697, 21] on button "Download" at bounding box center [692, 18] width 18 height 20
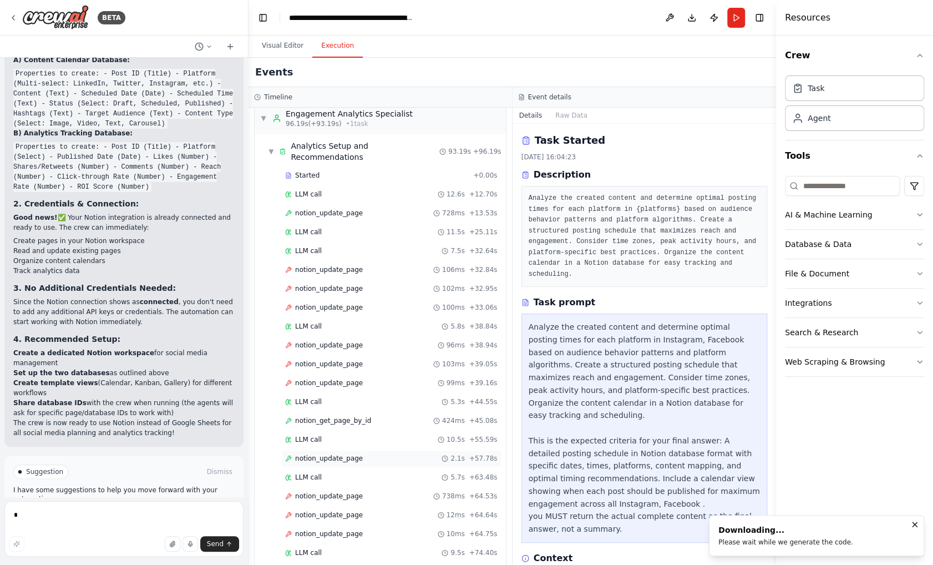
scroll to position [608, 0]
